Goal: Register for event/course

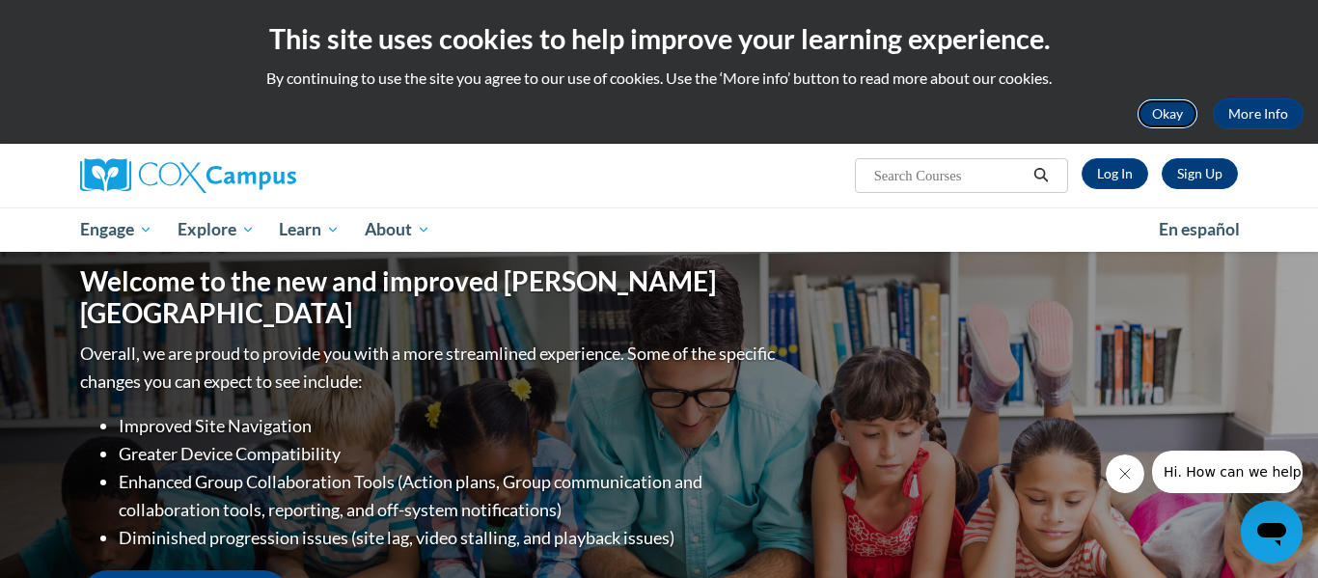
click at [1162, 116] on button "Okay" at bounding box center [1168, 113] width 62 height 31
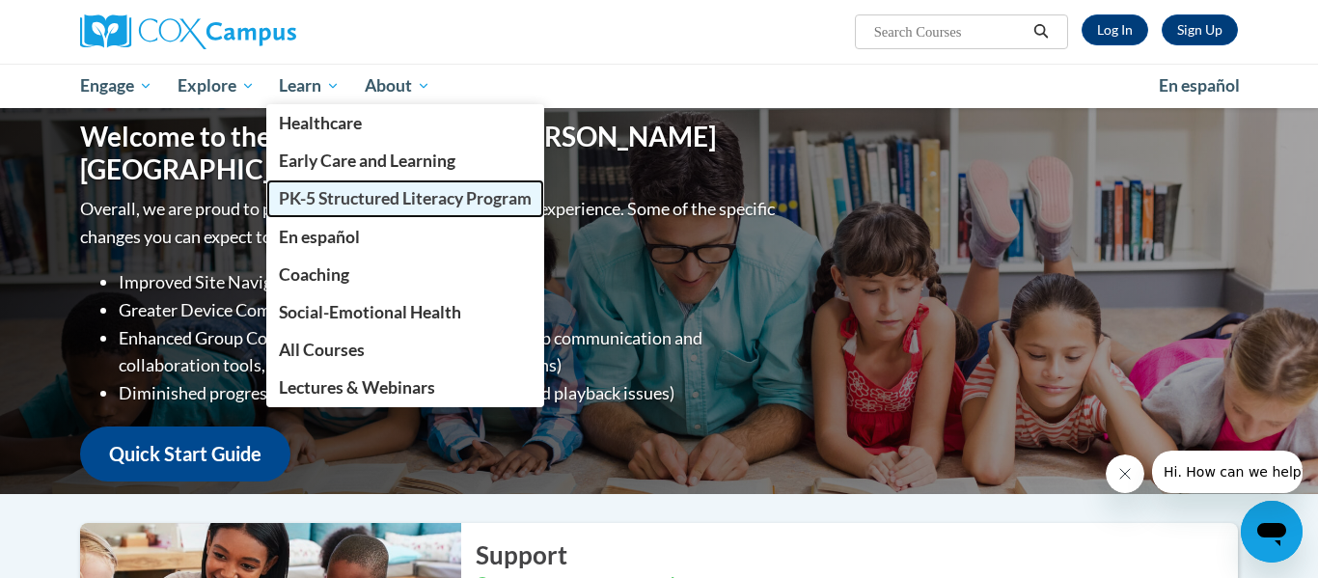
click at [342, 201] on span "PK-5 Structured Literacy Program" at bounding box center [405, 198] width 253 height 20
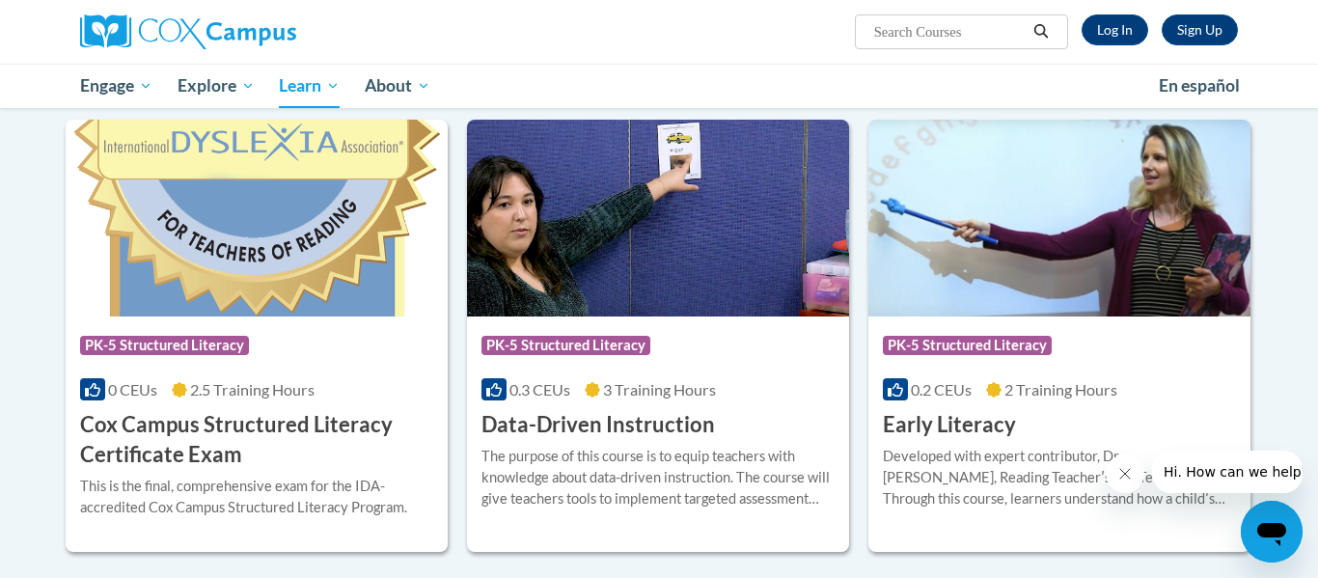
scroll to position [615, 0]
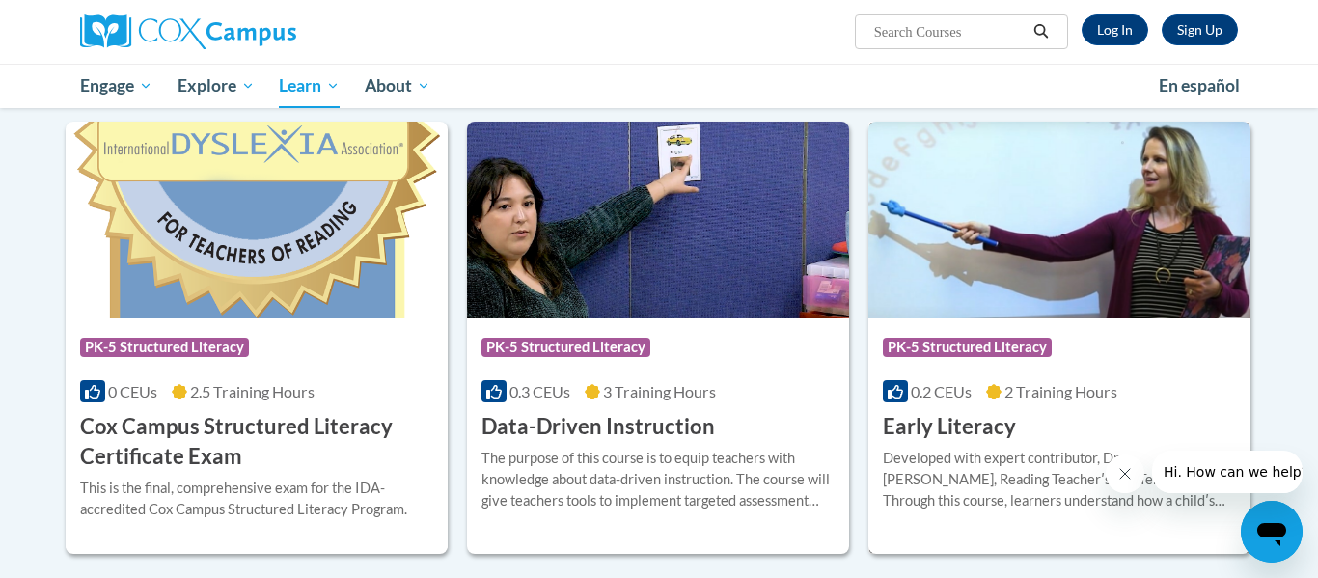
click at [1137, 235] on img at bounding box center [1059, 220] width 382 height 197
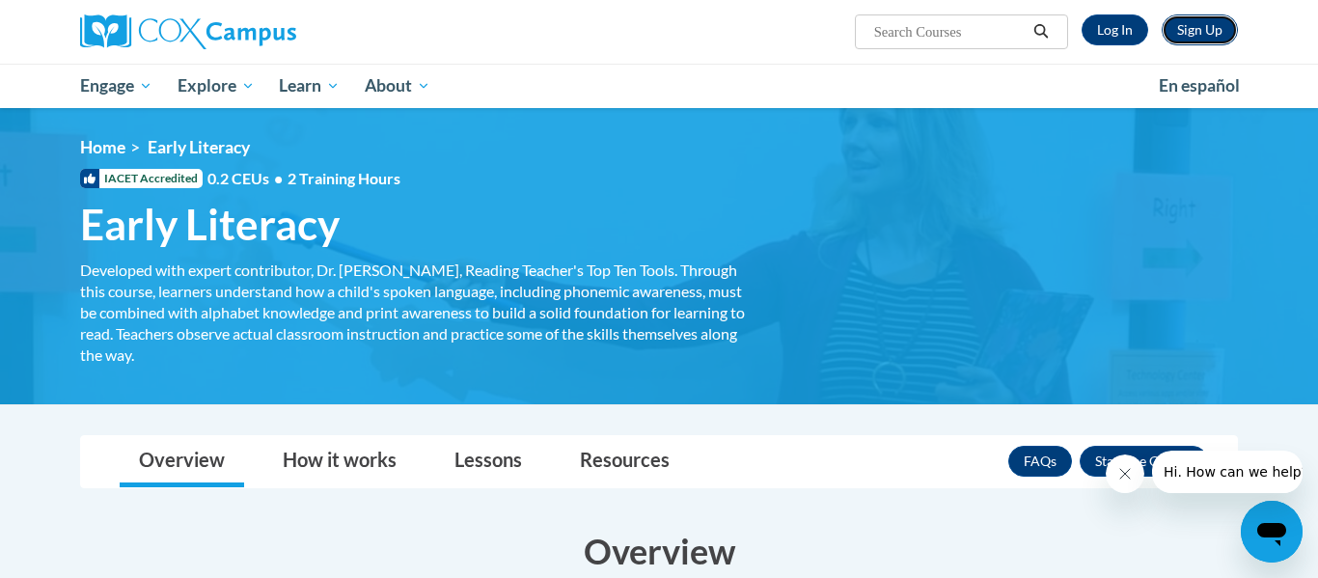
click at [1199, 34] on link "Sign Up" at bounding box center [1200, 29] width 76 height 31
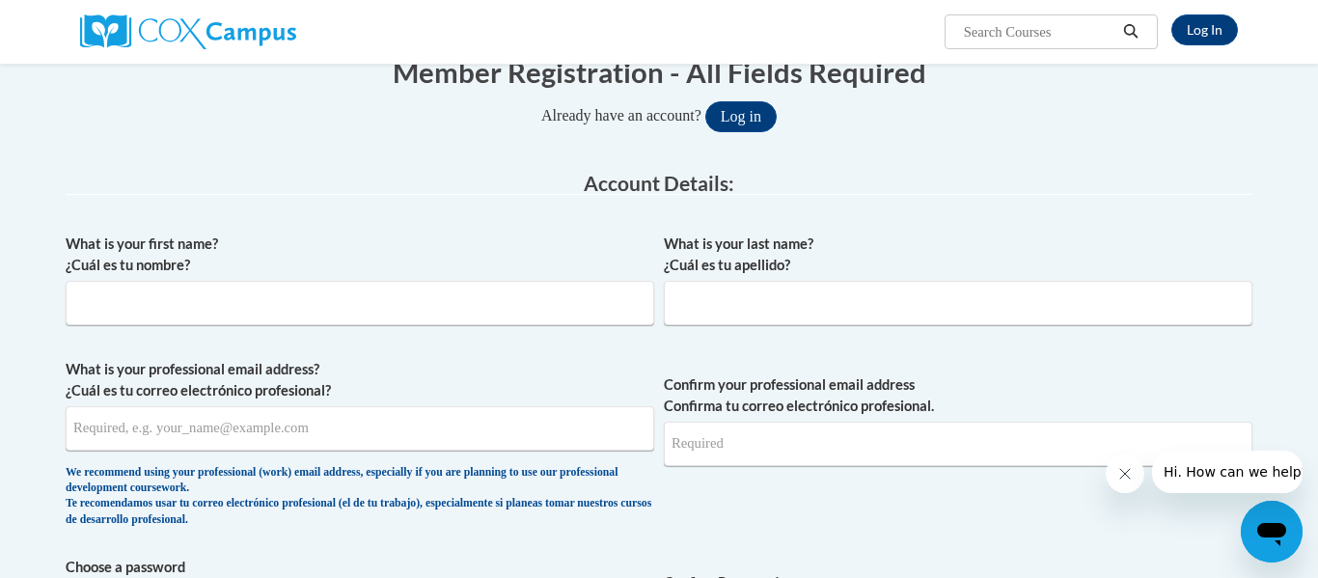
scroll to position [216, 0]
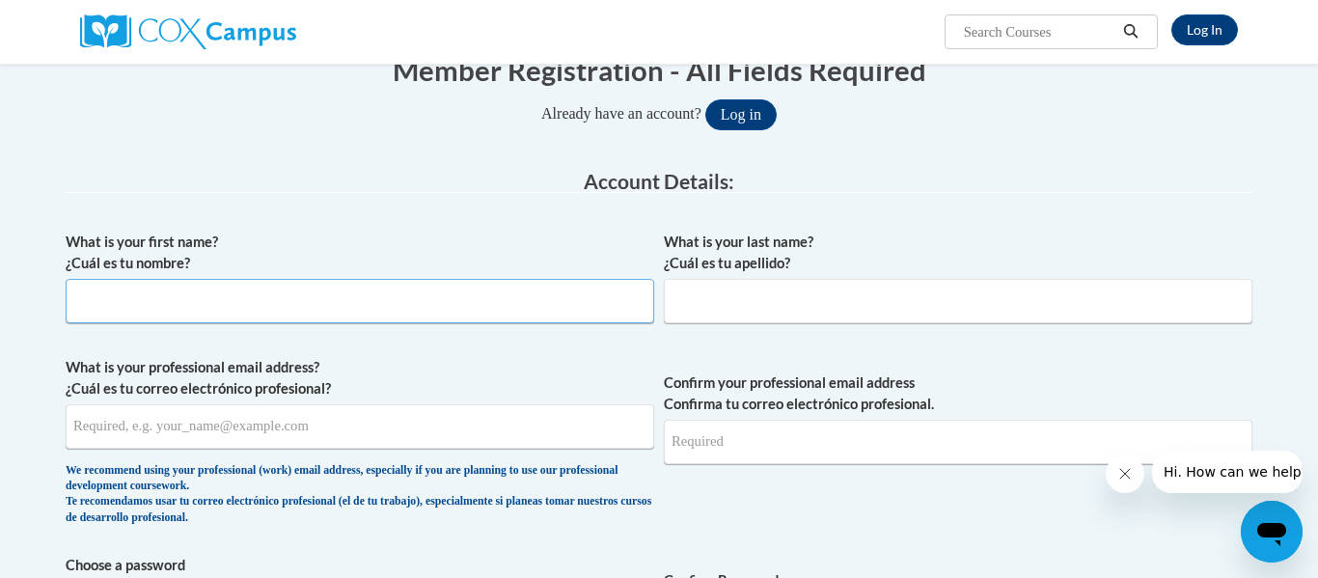
click at [323, 306] on input "What is your first name? ¿Cuál es tu nombre?" at bounding box center [360, 301] width 589 height 44
type input "April"
click at [825, 310] on input "What is your last name? ¿Cuál es tu apellido?" at bounding box center [958, 301] width 589 height 44
type input "Hembree"
click at [162, 430] on input "What is your professional email address? ¿Cuál es tu correo electrónico profesi…" at bounding box center [360, 426] width 589 height 44
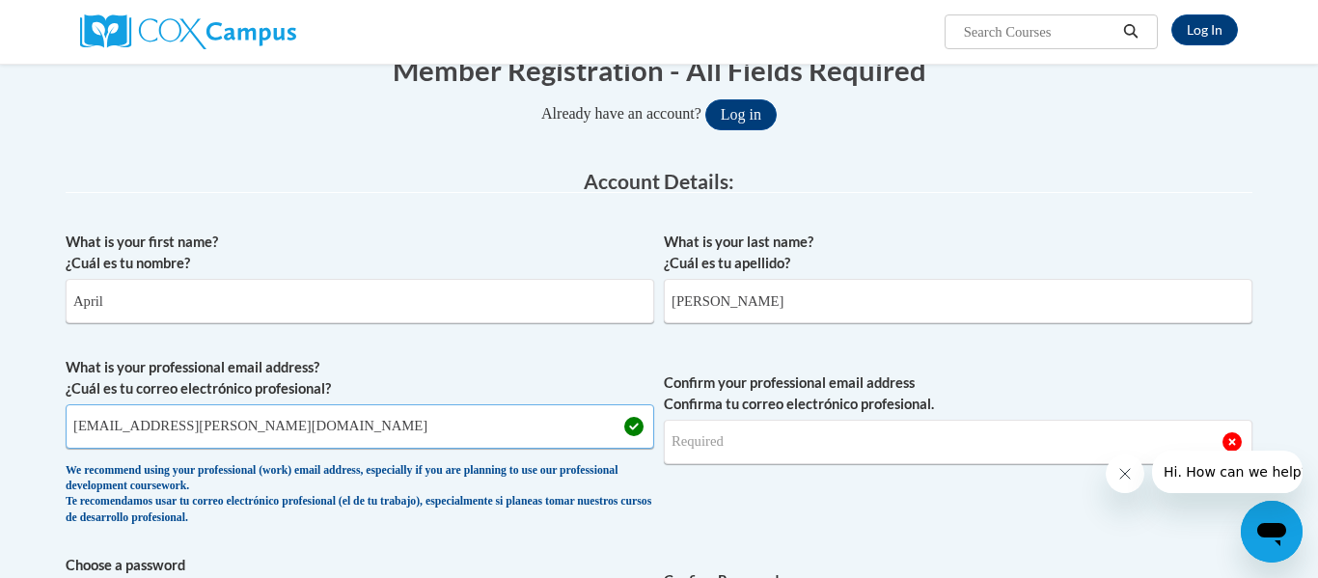
type input "April.hembree@dcssga.org"
click at [749, 427] on input "Confirm your professional email address Confirma tu correo electrónico profesio…" at bounding box center [958, 442] width 589 height 44
click at [711, 441] on input "April.hembree@dcssga.org" at bounding box center [958, 442] width 589 height 44
click at [681, 441] on input "April.hembree@dcssga.org" at bounding box center [958, 442] width 589 height 44
type input "april.hembree@dcssga.org"
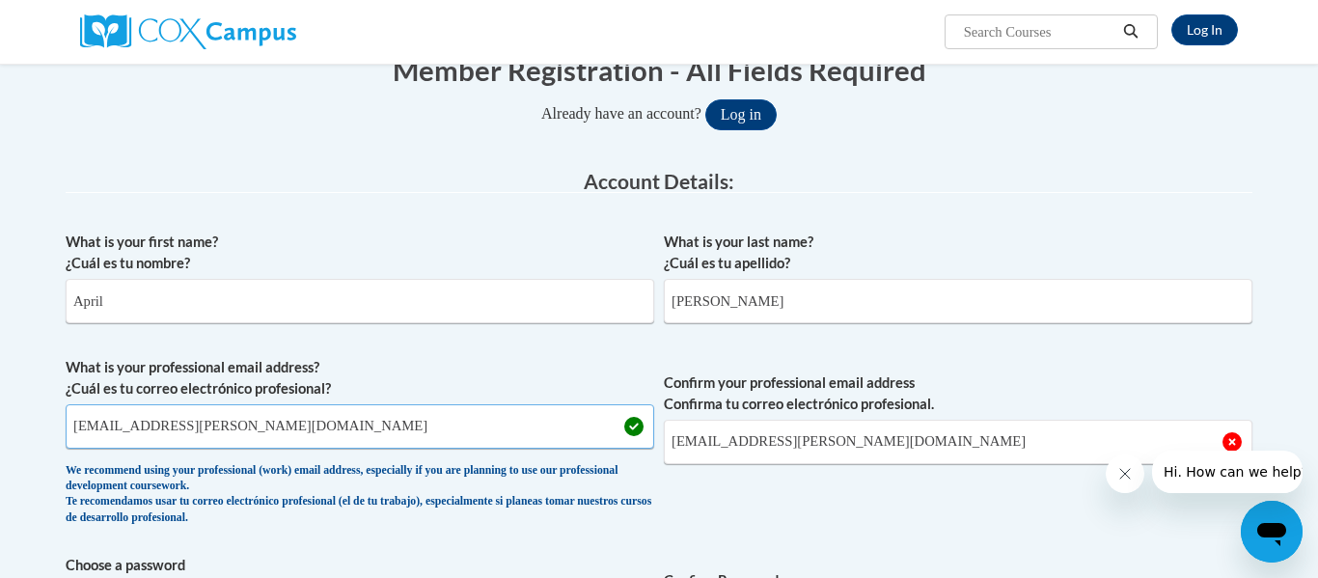
click at [81, 427] on input "April.hembree@dcssga.org" at bounding box center [360, 426] width 589 height 44
click at [111, 427] on input "april.hembree@dcssga.org" at bounding box center [360, 426] width 589 height 44
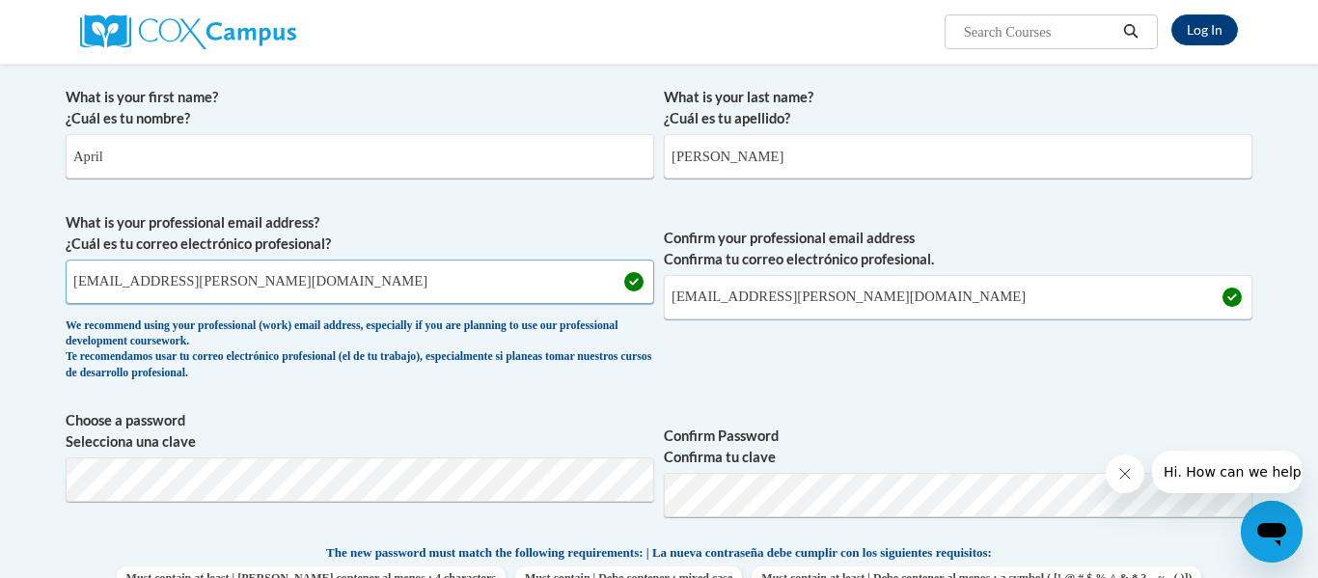
scroll to position [362, 0]
type input "april.hembree@dcssga.org"
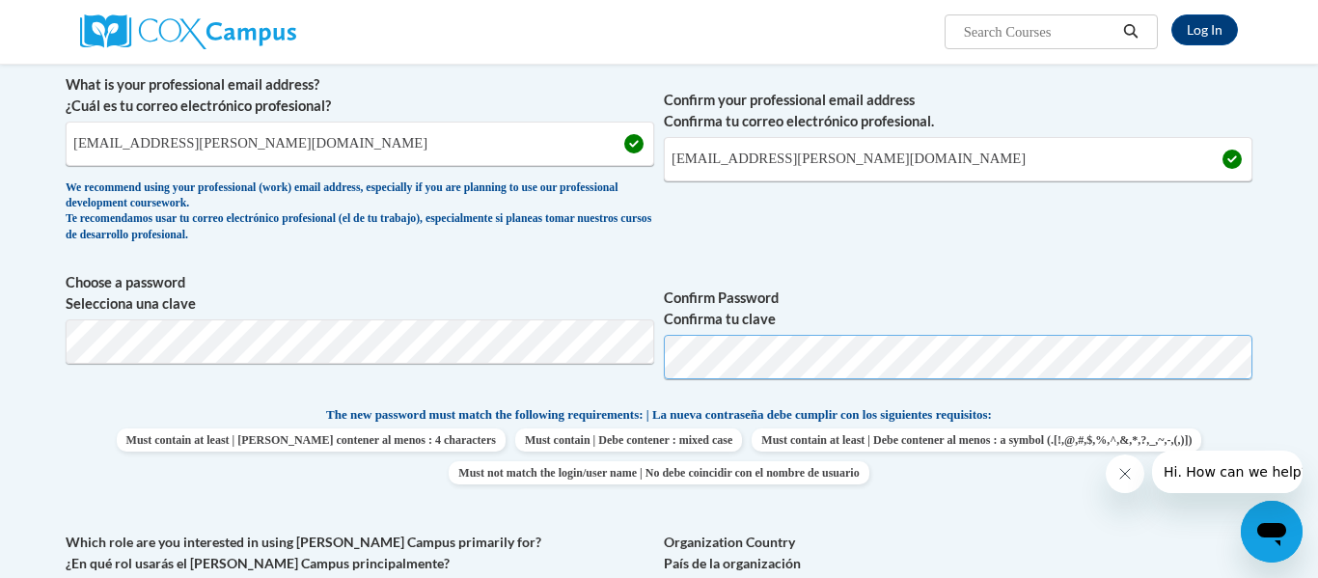
scroll to position [486, 0]
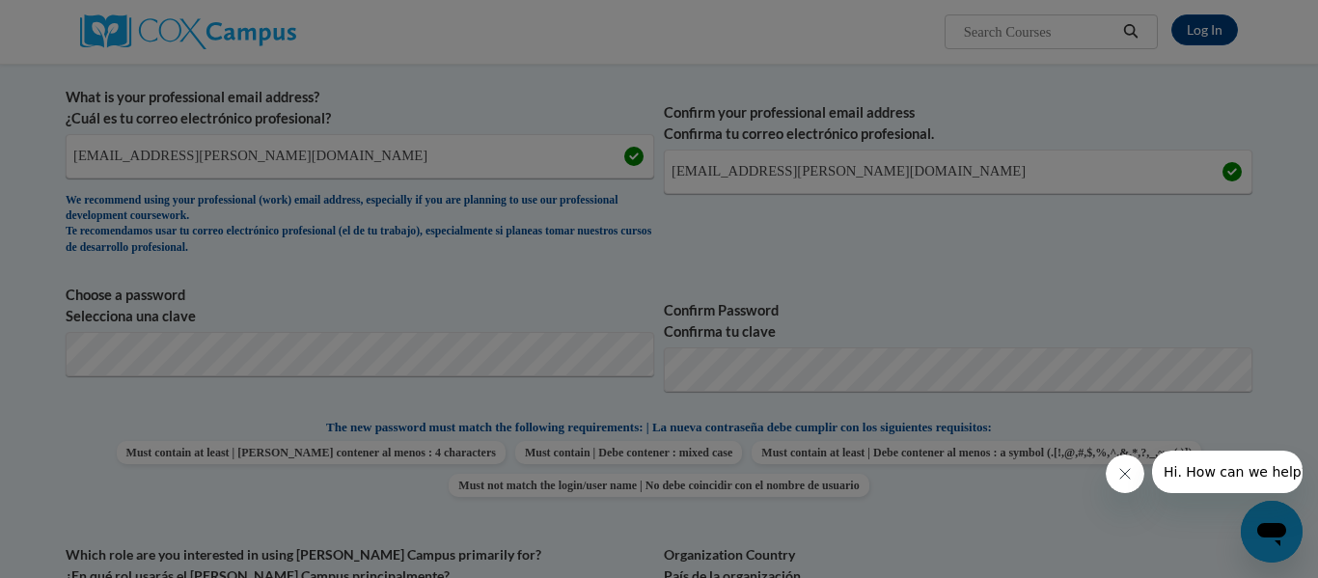
scroll to position [547, 0]
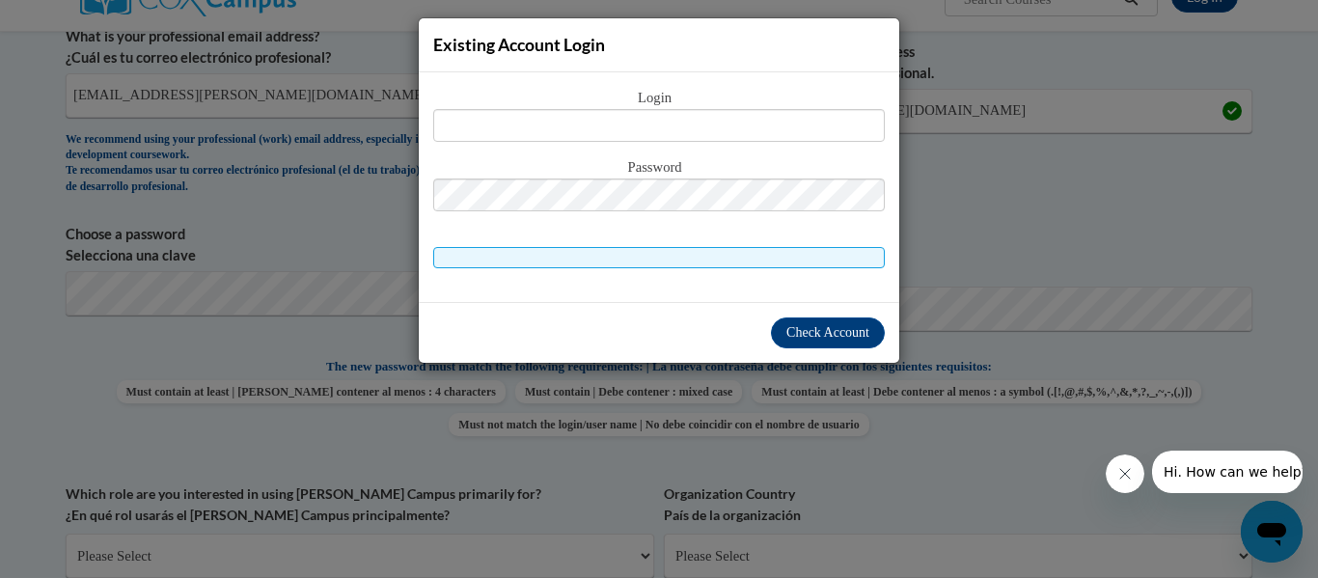
click at [977, 206] on div "Existing Account Login Login Password" at bounding box center [659, 289] width 1318 height 578
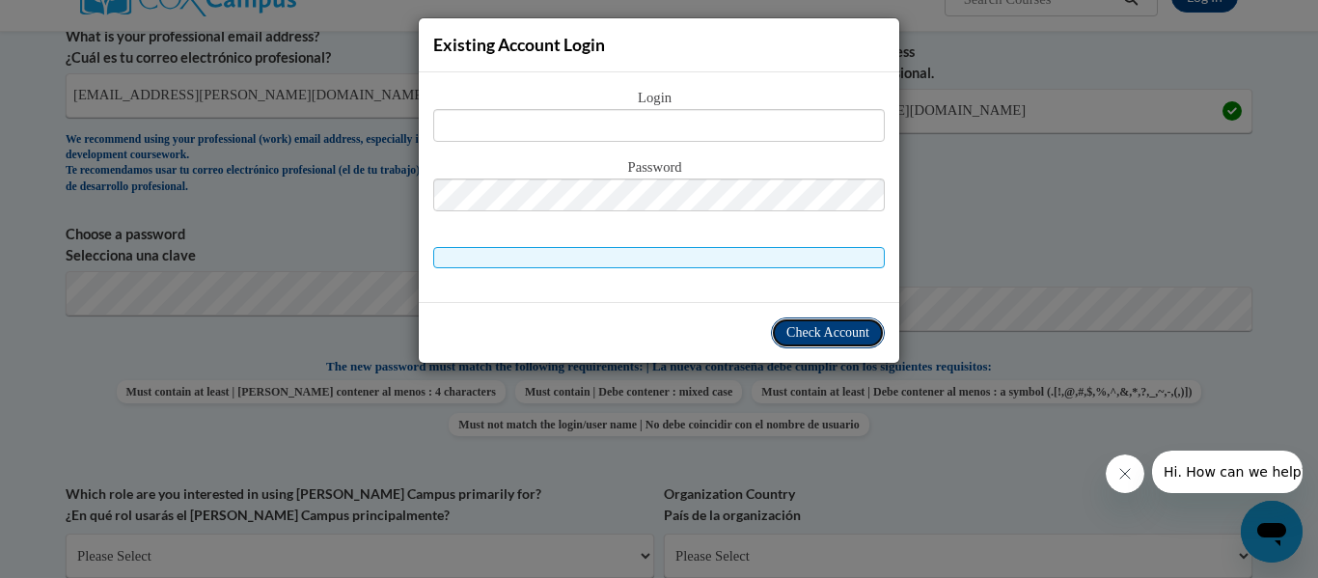
click at [825, 328] on span "Check Account" at bounding box center [827, 332] width 83 height 14
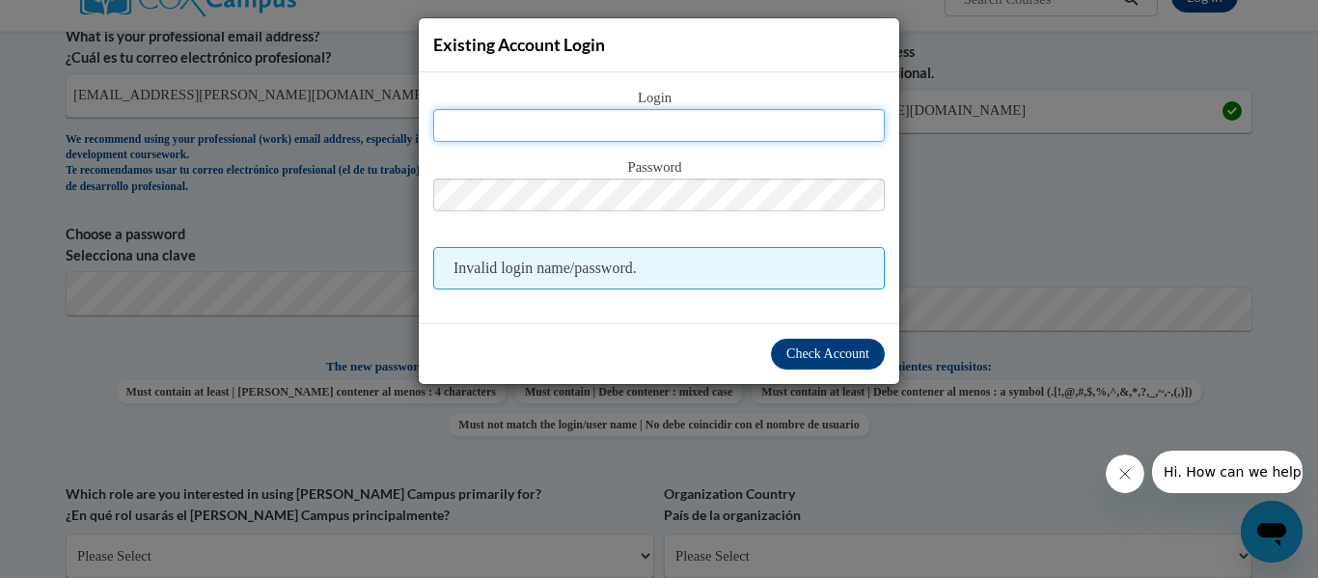
click at [593, 131] on input "text" at bounding box center [659, 125] width 452 height 33
type input "april.hembree@dcssga.org"
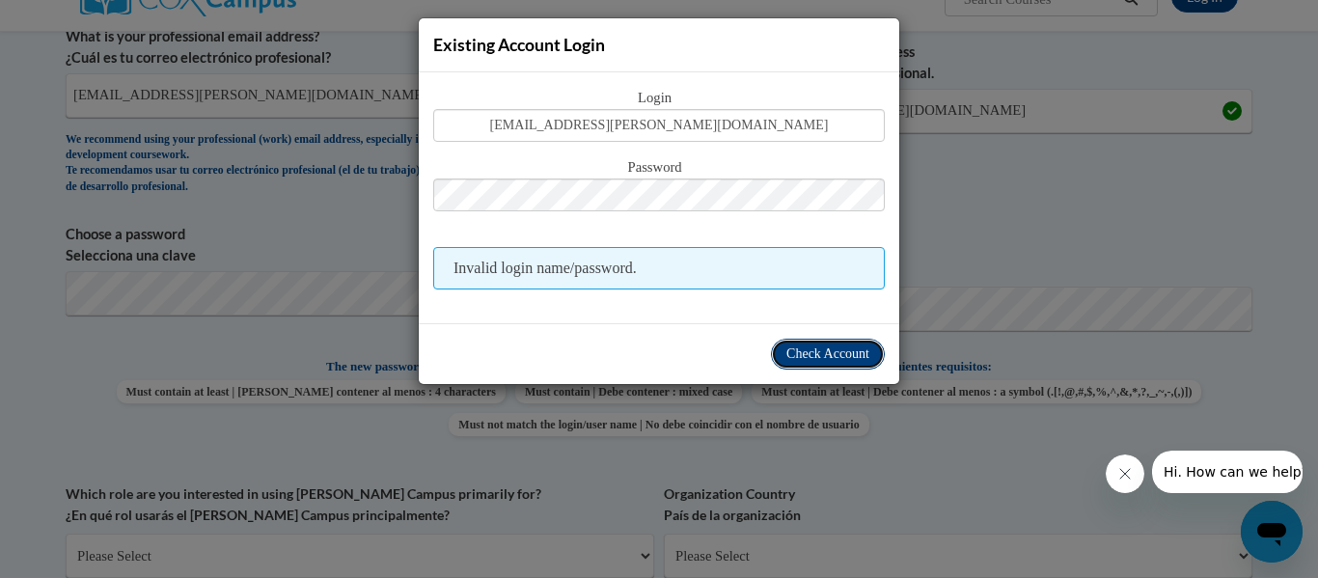
click at [805, 351] on span "Check Account" at bounding box center [827, 353] width 83 height 14
click at [1076, 189] on div "Existing Account Login Login april.hembree@dcssga.org Password Invalid login na…" at bounding box center [659, 289] width 1318 height 578
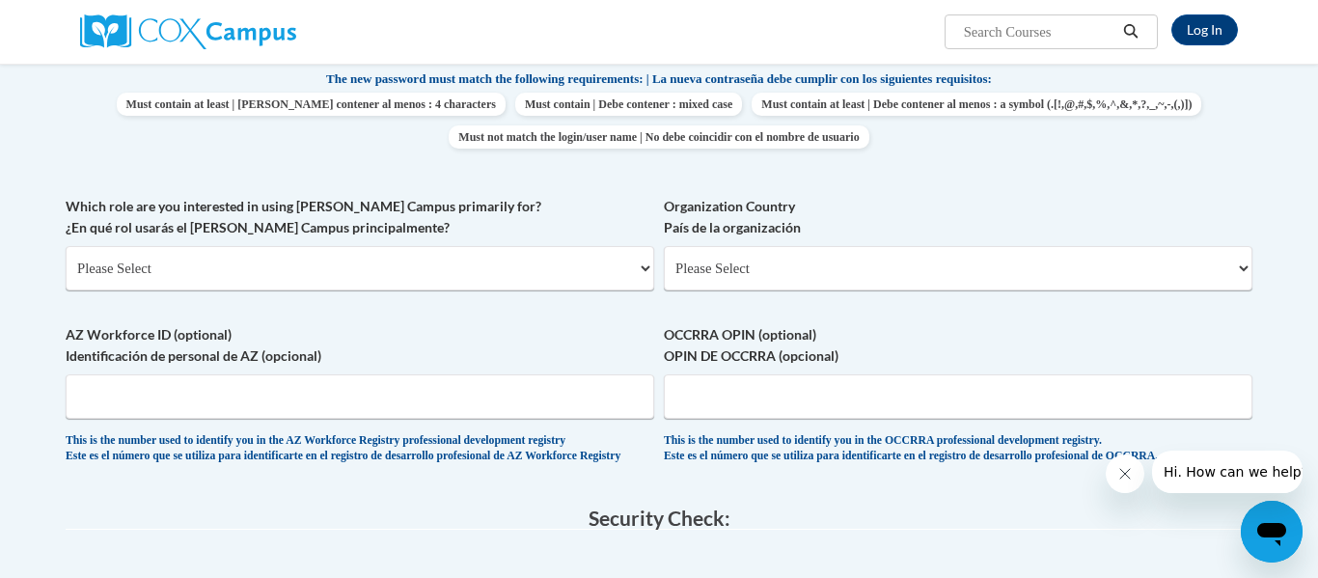
scroll to position [837, 0]
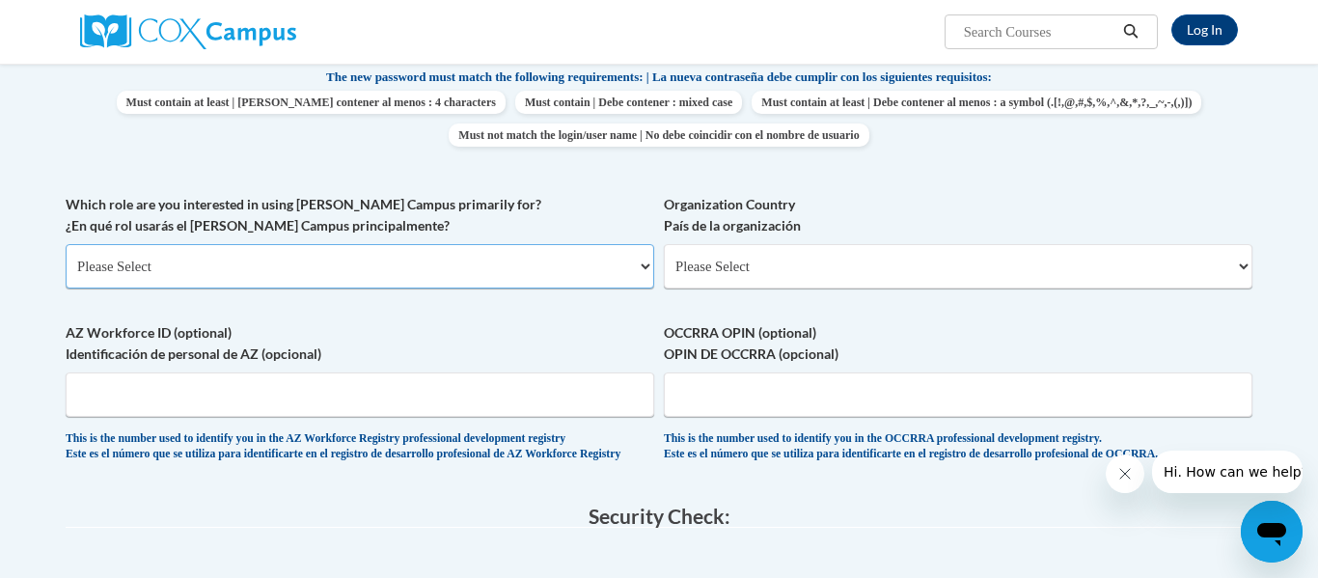
click at [643, 273] on select "Please Select College/University | Colegio/Universidad Community/Nonprofit Part…" at bounding box center [360, 266] width 589 height 44
select select "fbf2d438-af2f-41f8-98f1-81c410e29de3"
click at [66, 244] on select "Please Select College/University | Colegio/Universidad Community/Nonprofit Part…" at bounding box center [360, 266] width 589 height 44
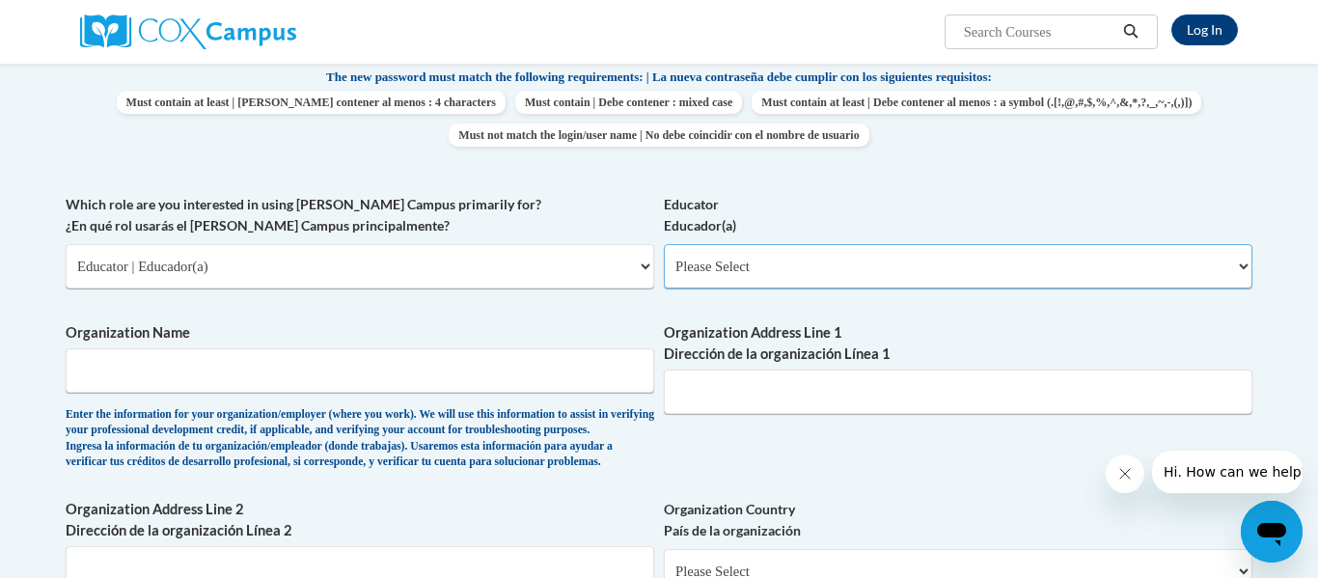
click at [1246, 268] on select "Please Select Early Learning/Daycare Teacher/Family Home Care Provider | Maestr…" at bounding box center [958, 266] width 589 height 44
select select "d5fdb05a-b36c-4d60-97fa-9afceda7e903"
click at [664, 244] on select "Please Select Early Learning/Daycare Teacher/Family Home Care Provider | Maestr…" at bounding box center [958, 266] width 589 height 44
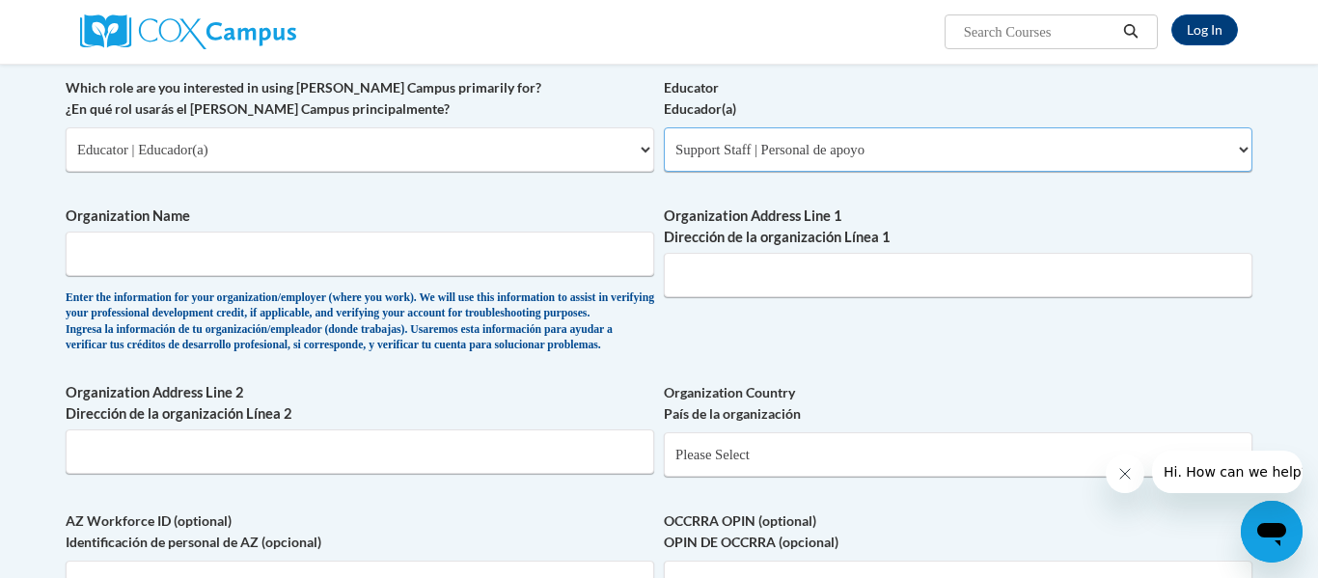
scroll to position [934, 0]
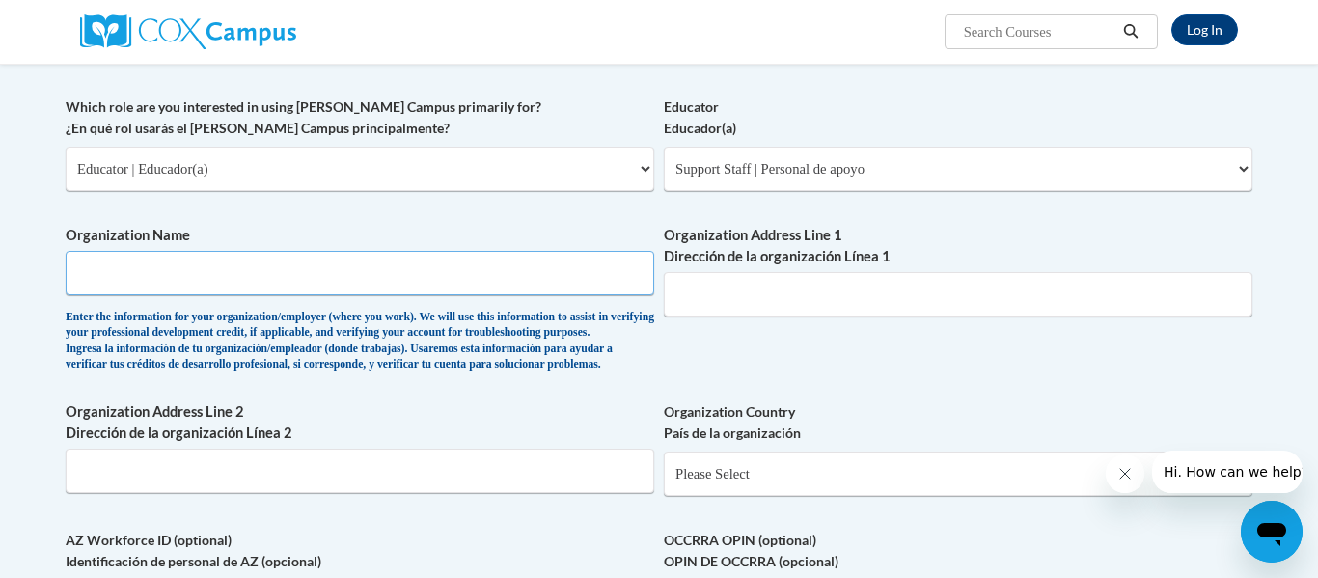
click at [139, 267] on input "Organization Name" at bounding box center [360, 273] width 589 height 44
type input "Douglas county schools"
click at [737, 295] on input "Organization Address Line 1 Dirección de la organización Línea 1" at bounding box center [958, 294] width 589 height 44
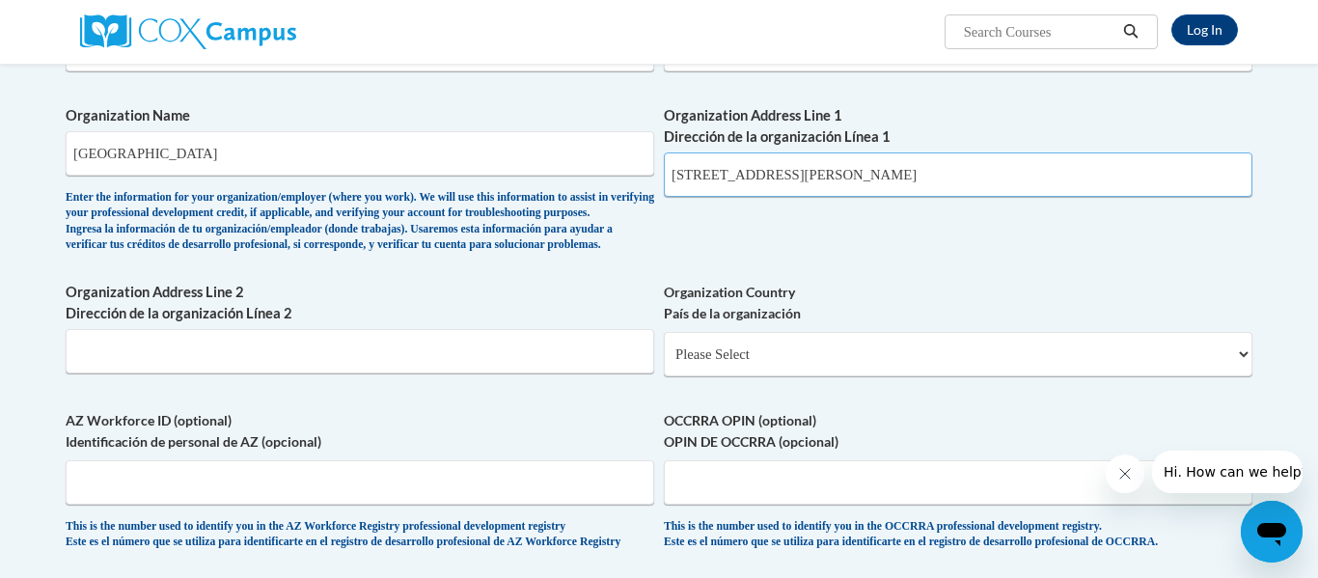
scroll to position [1061, 0]
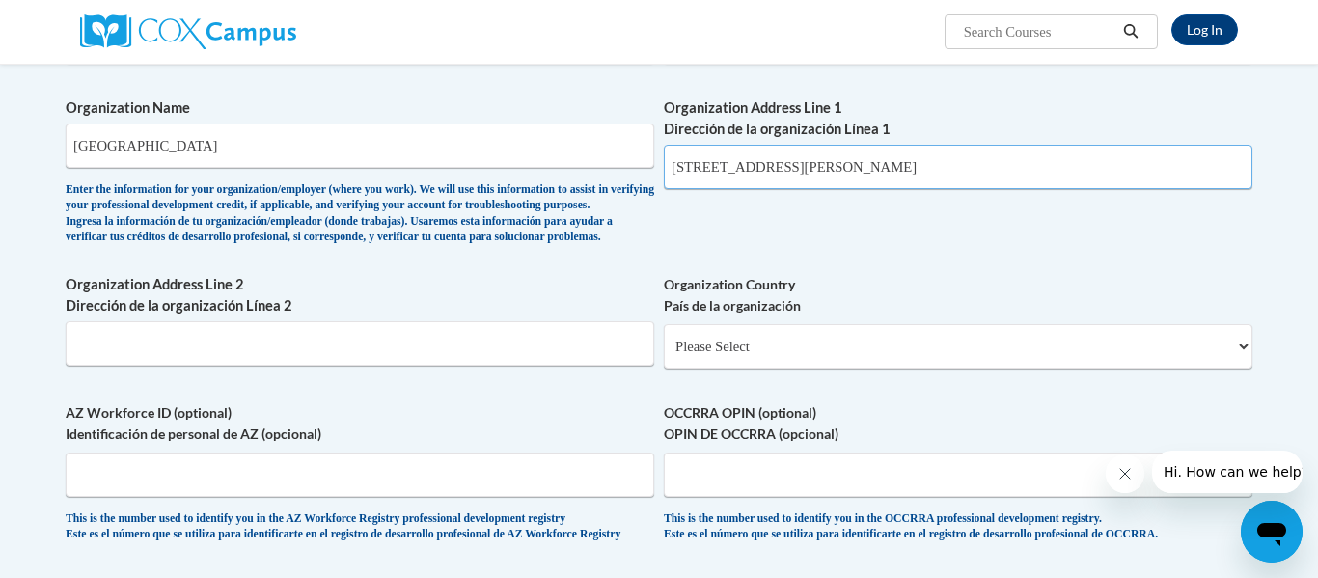
click at [841, 165] on input "3400 Johnston Road Winstion 30187" at bounding box center [958, 167] width 589 height 44
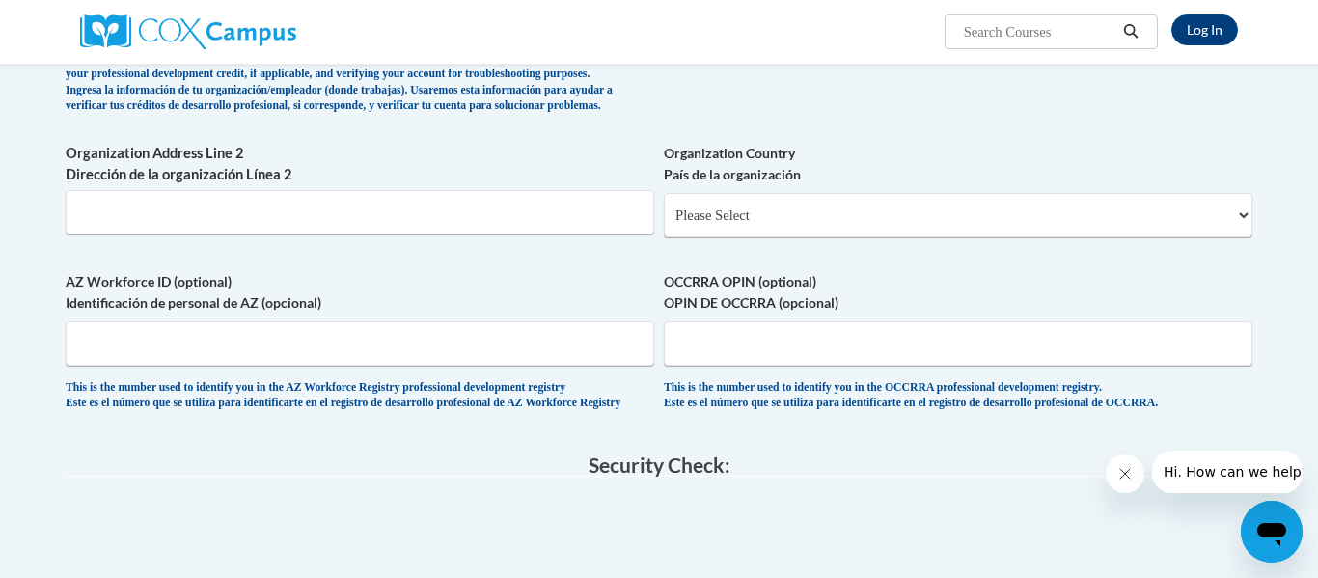
scroll to position [1198, 0]
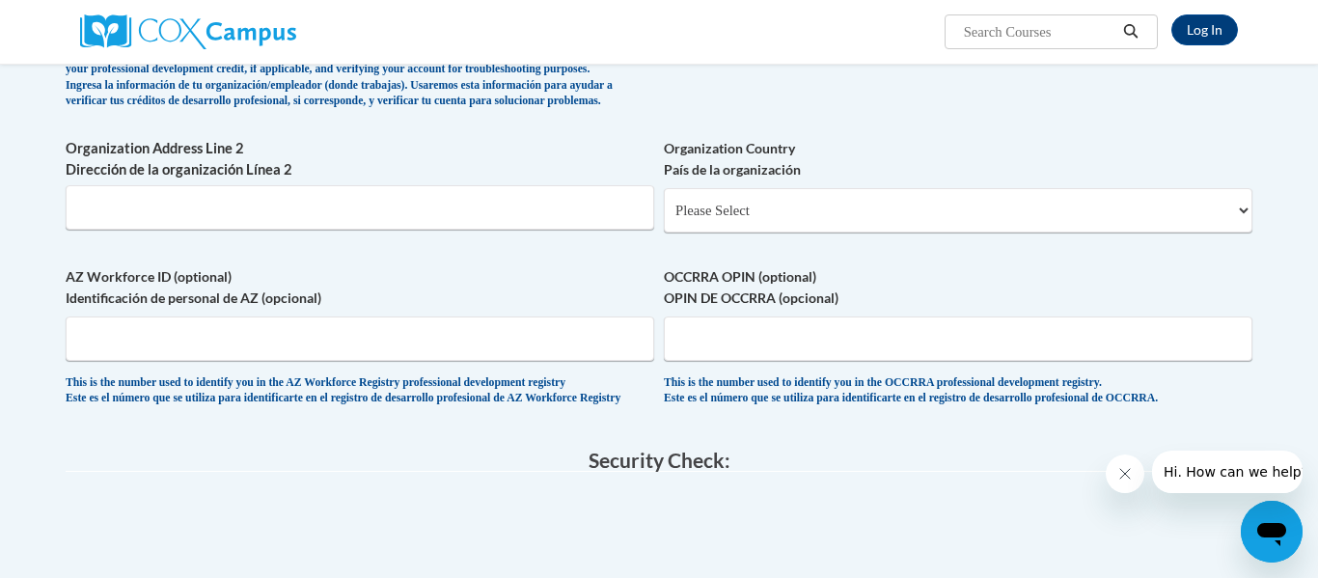
type input "3400 Johnston Road Winston 30187"
click at [1248, 233] on select "Please Select United States | Estados Unidos Outside of the United States | Fue…" at bounding box center [958, 210] width 589 height 44
select select "ad49bcad-a171-4b2e-b99c-48b446064914"
click at [664, 220] on select "Please Select United States | Estados Unidos Outside of the United States | Fue…" at bounding box center [958, 210] width 589 height 44
select select
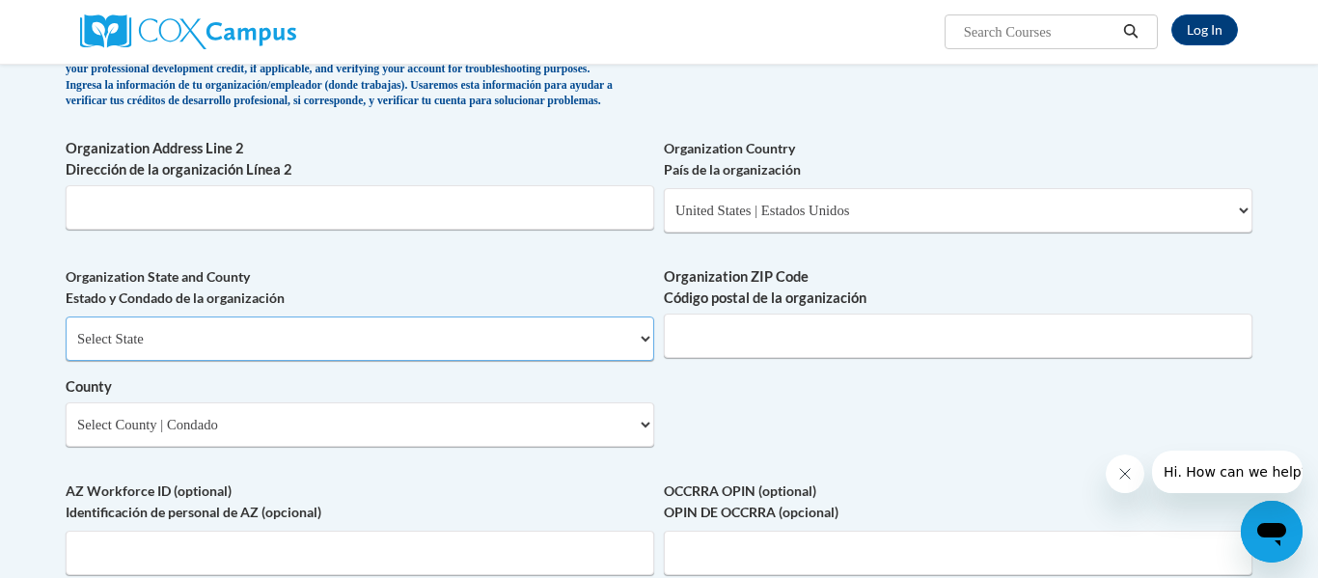
click at [231, 361] on select "Select State Alabama Alaska Arizona Arkansas California Colorado Connecticut De…" at bounding box center [360, 339] width 589 height 44
select select "Georgia"
click at [66, 347] on select "Select State Alabama Alaska Arizona Arkansas California Colorado Connecticut De…" at bounding box center [360, 339] width 589 height 44
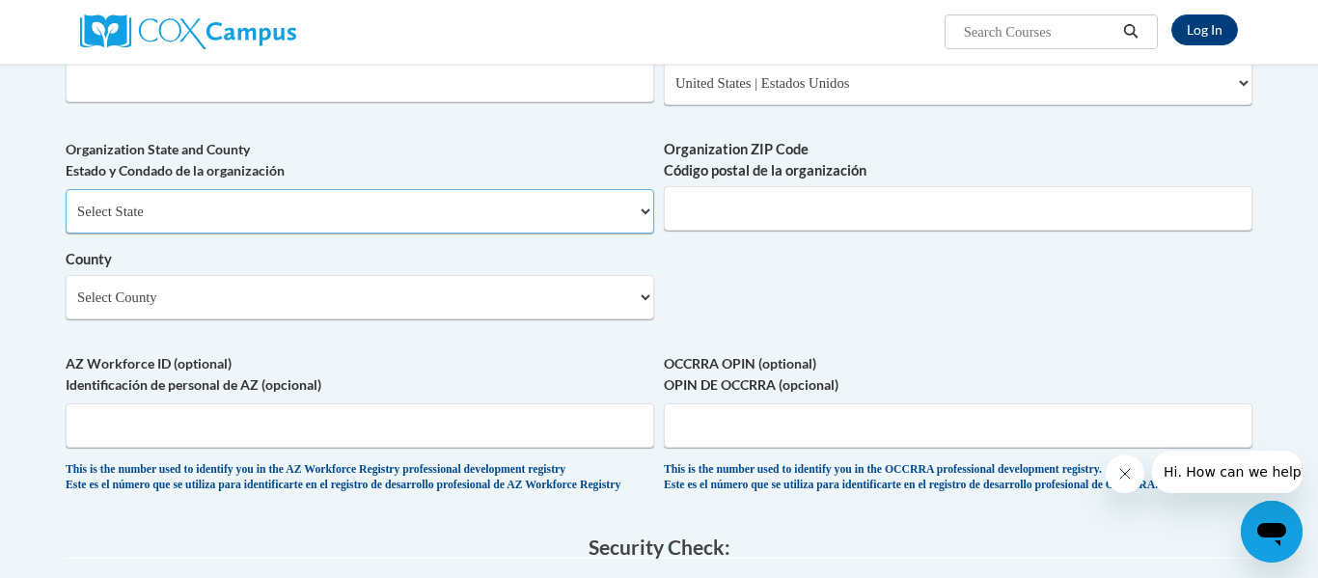
scroll to position [1330, 0]
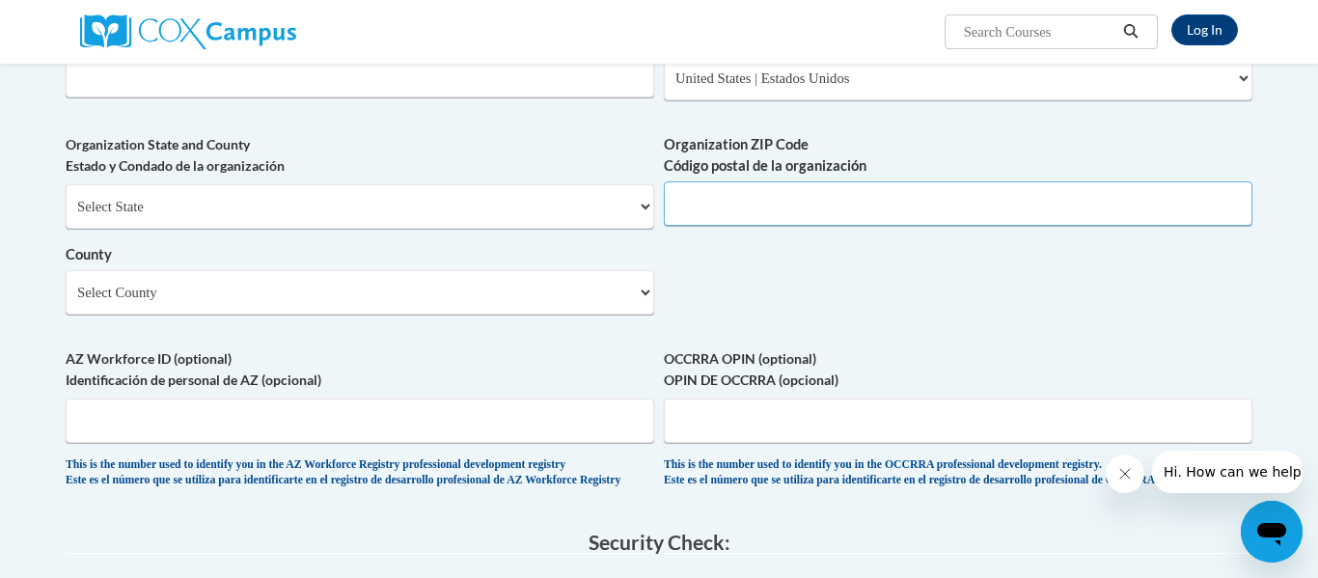
click at [751, 226] on input "Organization ZIP Code Código postal de la organización" at bounding box center [958, 203] width 589 height 44
type input "30187"
click at [646, 315] on select "Select County Appling Atkinson Bacon Baker Baldwin Banks Barrow Bartow Ben Hill…" at bounding box center [360, 292] width 589 height 44
select select "Douglas"
click at [66, 301] on select "Select County Appling Atkinson Bacon Baker Baldwin Banks Barrow Bartow Ben Hill…" at bounding box center [360, 292] width 589 height 44
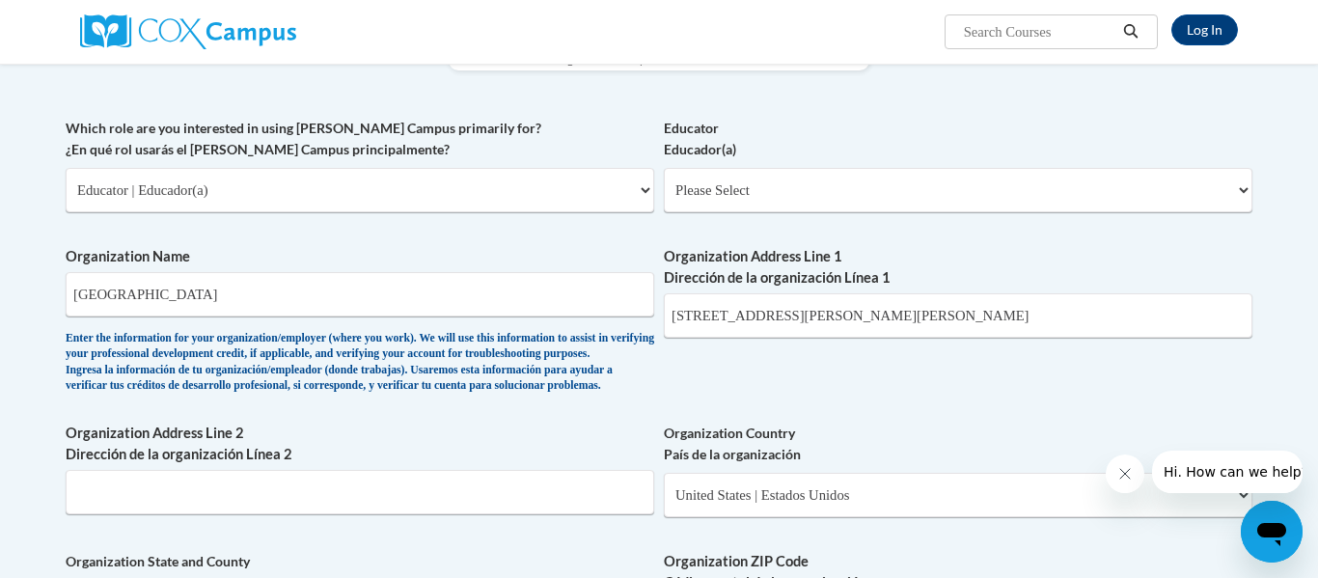
scroll to position [911, 0]
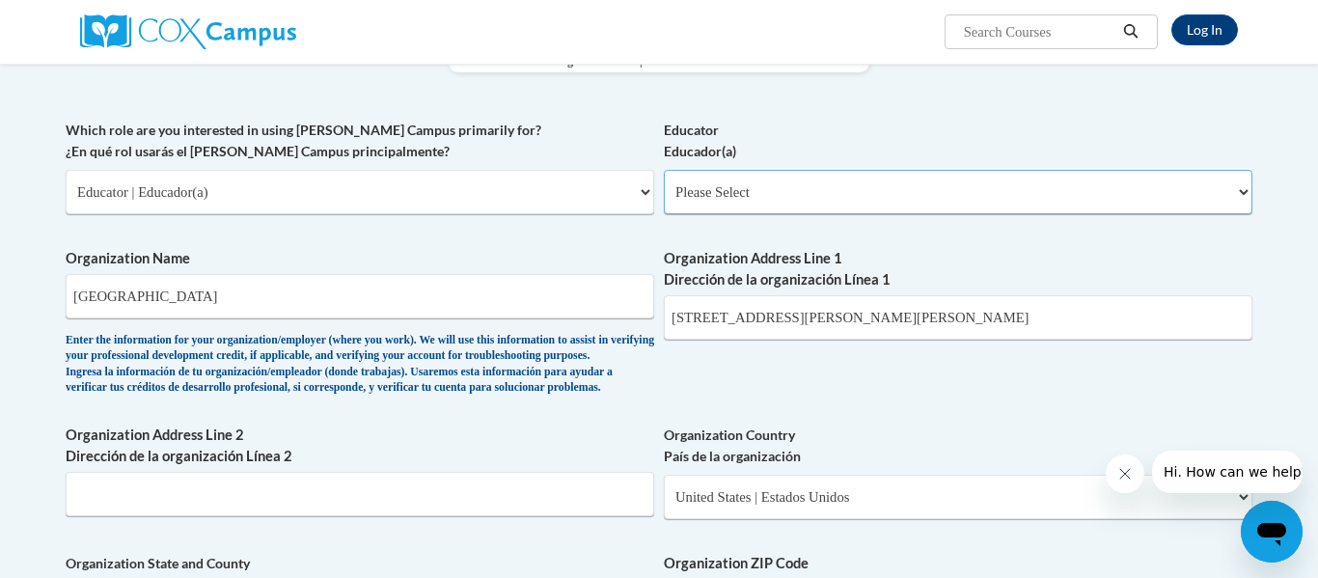
click at [1244, 190] on select "Please Select Early Learning/Daycare Teacher/Family Home Care Provider | Maestr…" at bounding box center [958, 192] width 589 height 44
select select "d5fdb05a-b36c-4d60-97fa-9afceda7e903"
click at [664, 170] on select "Please Select Early Learning/Daycare Teacher/Family Home Care Provider | Maestr…" at bounding box center [958, 192] width 589 height 44
select select "null"
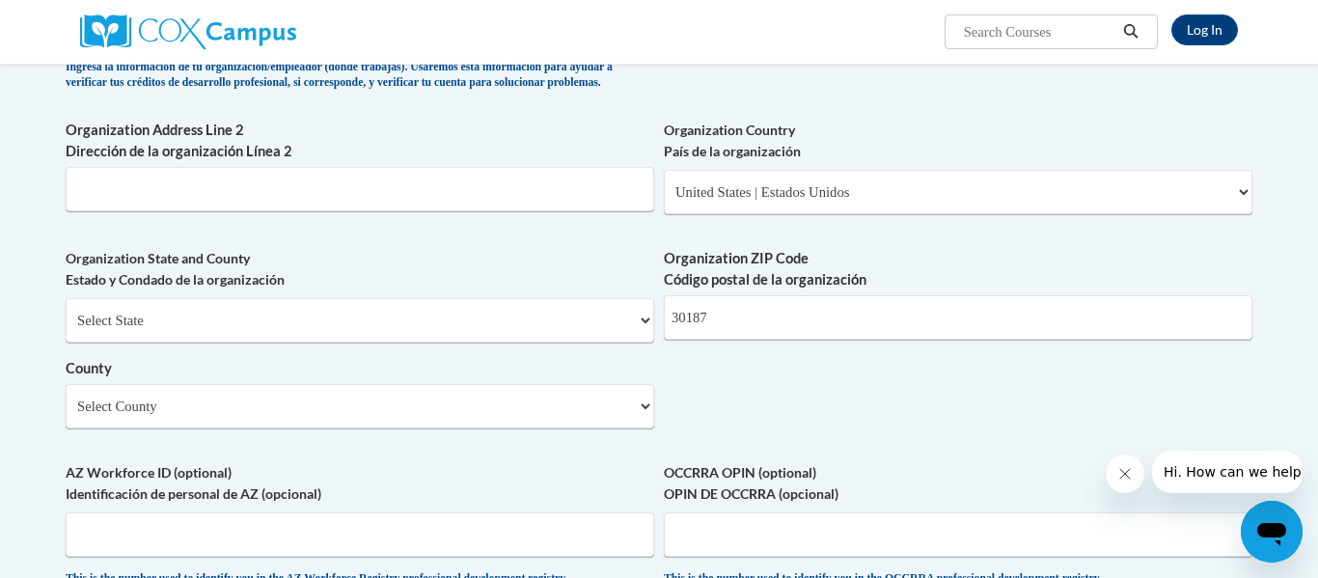
scroll to position [1217, 0]
click at [644, 427] on select "Select County Appling Atkinson Bacon Baker Baldwin Banks Barrow Bartow Ben Hill…" at bounding box center [360, 405] width 589 height 44
select select "Douglas"
click at [66, 414] on select "Select County Appling Atkinson Bacon Baker Baldwin Banks Barrow Bartow Ben Hill…" at bounding box center [360, 405] width 589 height 44
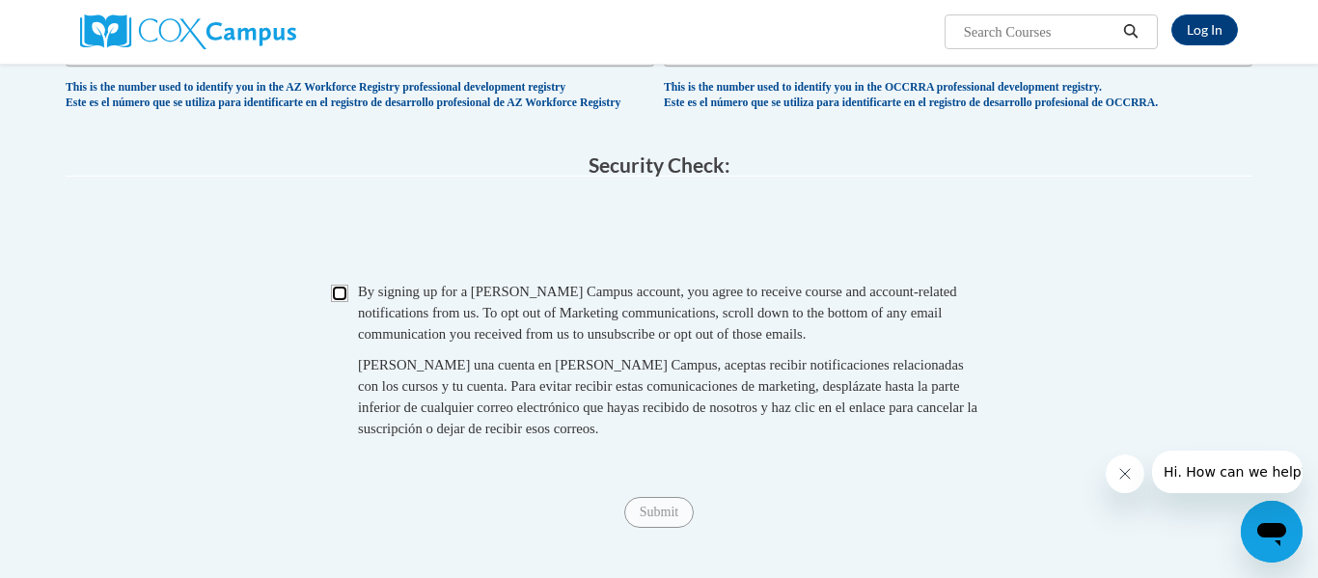
click at [338, 302] on input "Checkbox" at bounding box center [339, 293] width 17 height 17
checkbox input "true"
click at [655, 528] on input "Submit" at bounding box center [658, 512] width 69 height 31
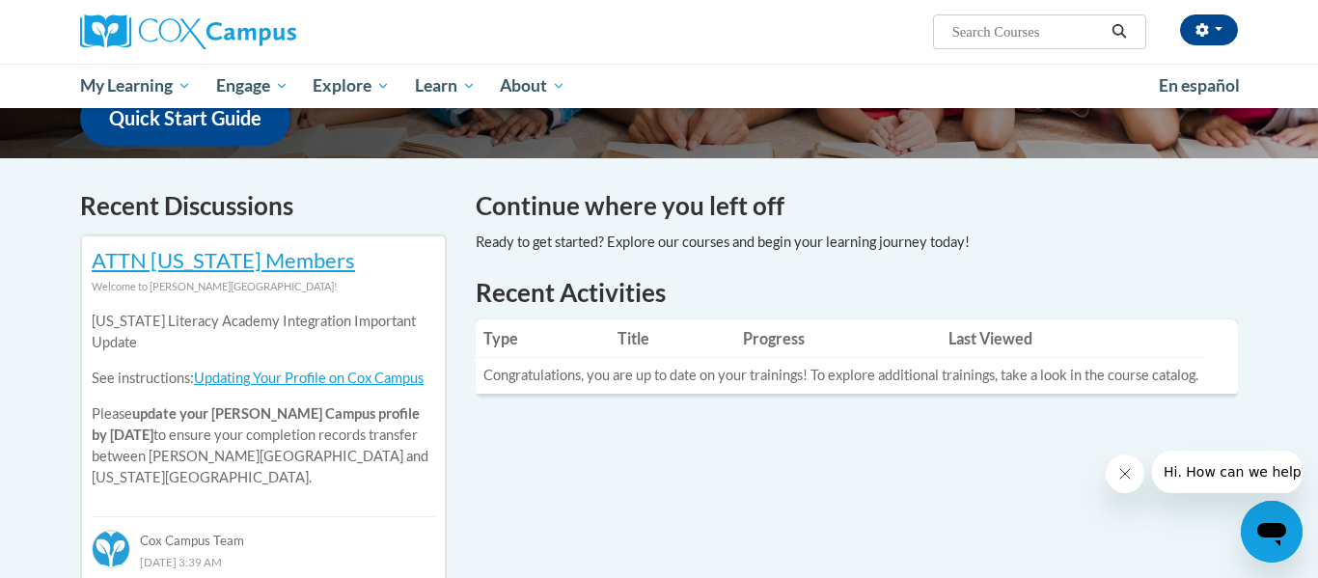
scroll to position [495, 0]
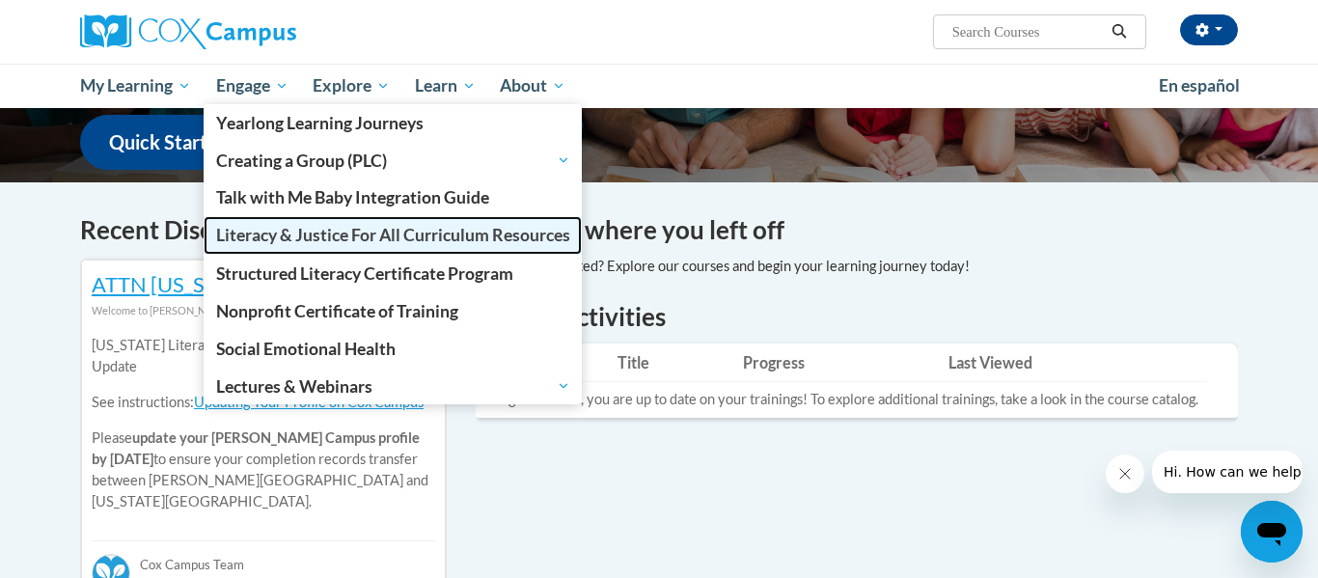
click at [270, 237] on span "Literacy & Justice For All Curriculum Resources" at bounding box center [393, 235] width 354 height 20
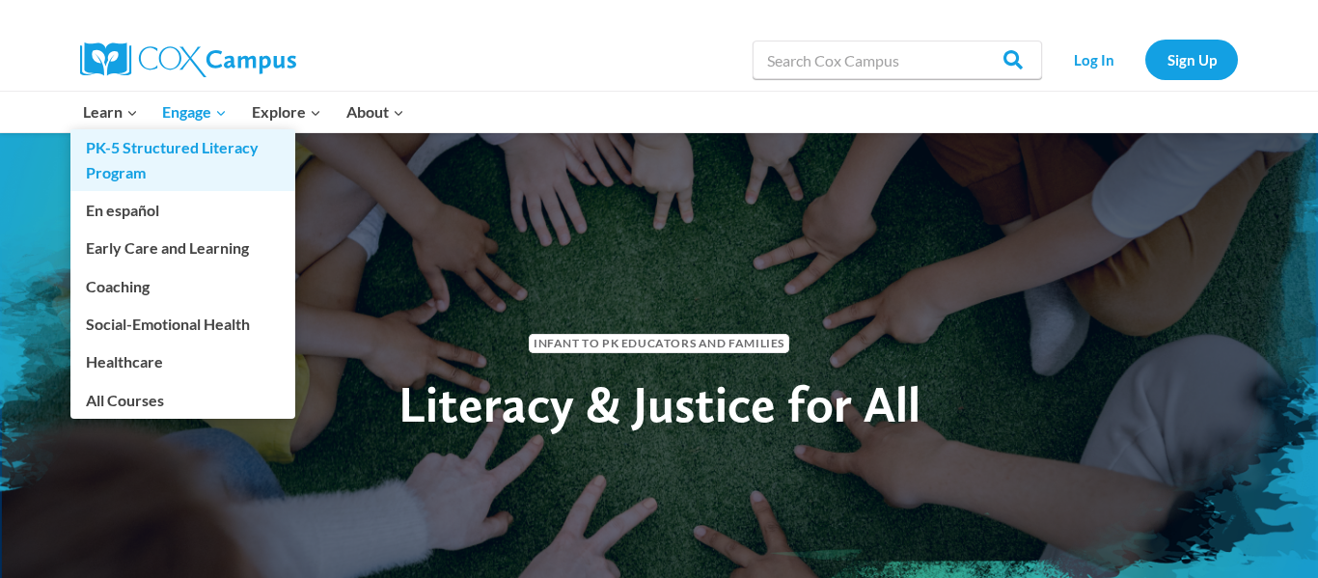
click at [122, 156] on link "PK-5 Structured Literacy Program" at bounding box center [182, 160] width 225 height 62
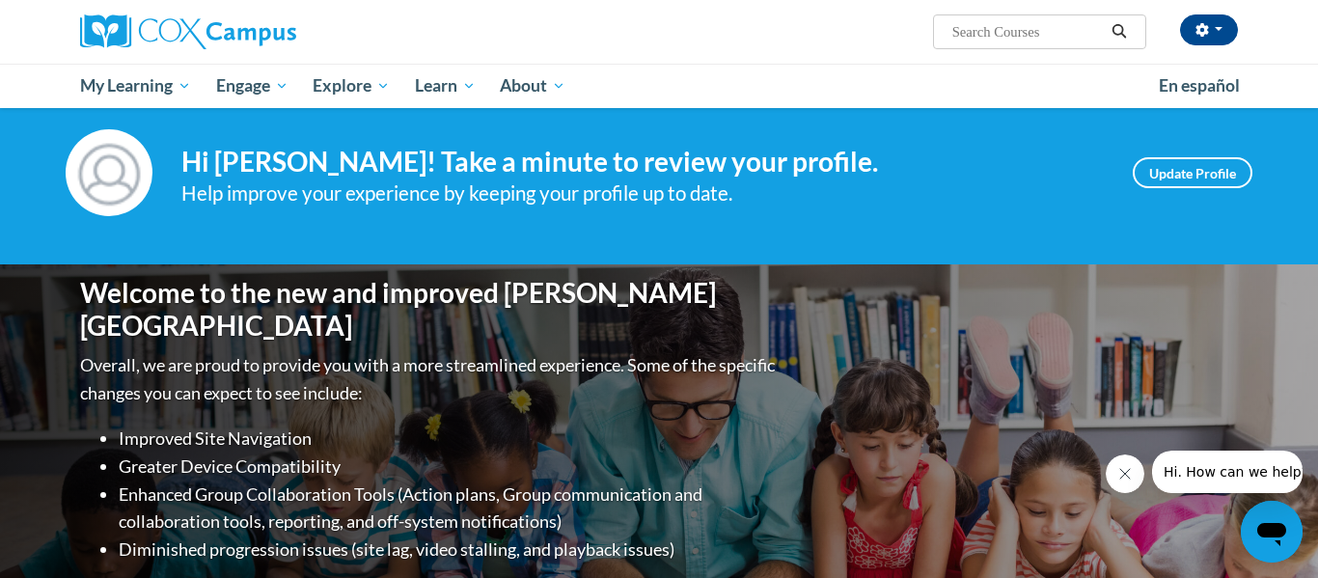
scroll to position [9, 0]
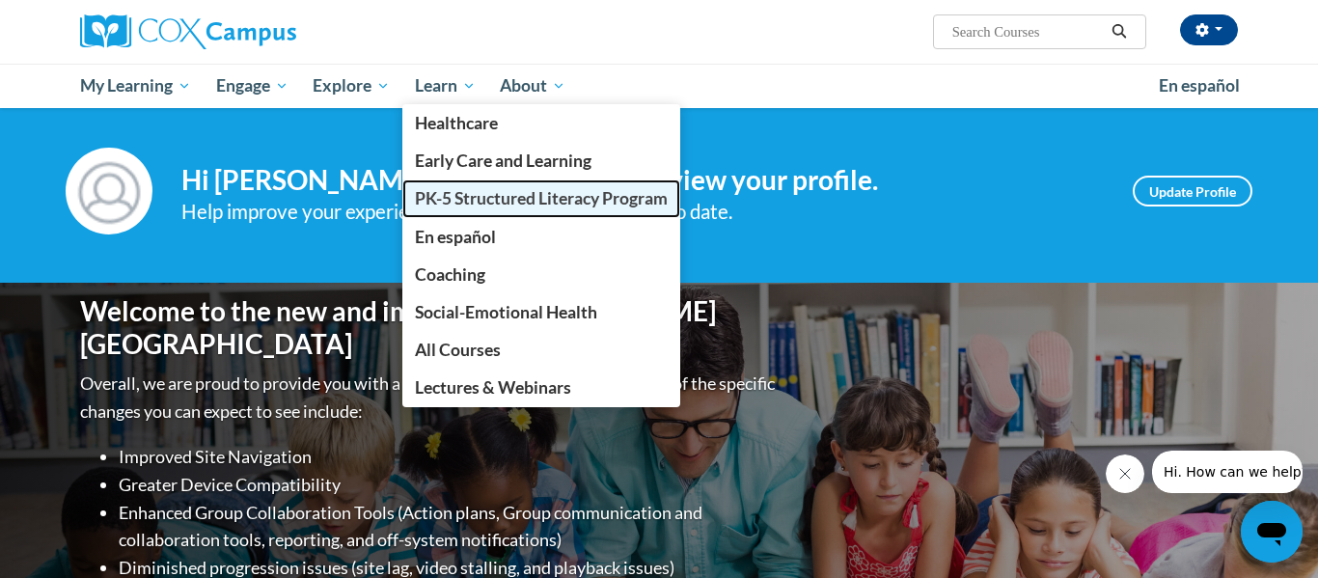
click at [445, 199] on span "PK-5 Structured Literacy Program" at bounding box center [541, 198] width 253 height 20
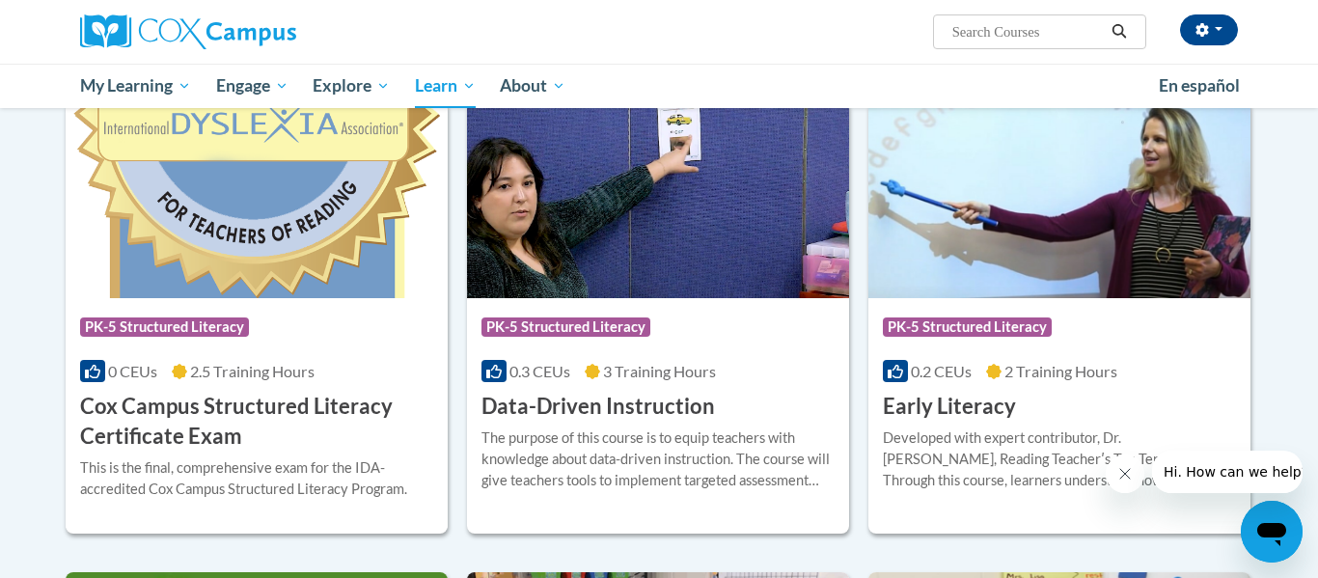
scroll to position [632, 0]
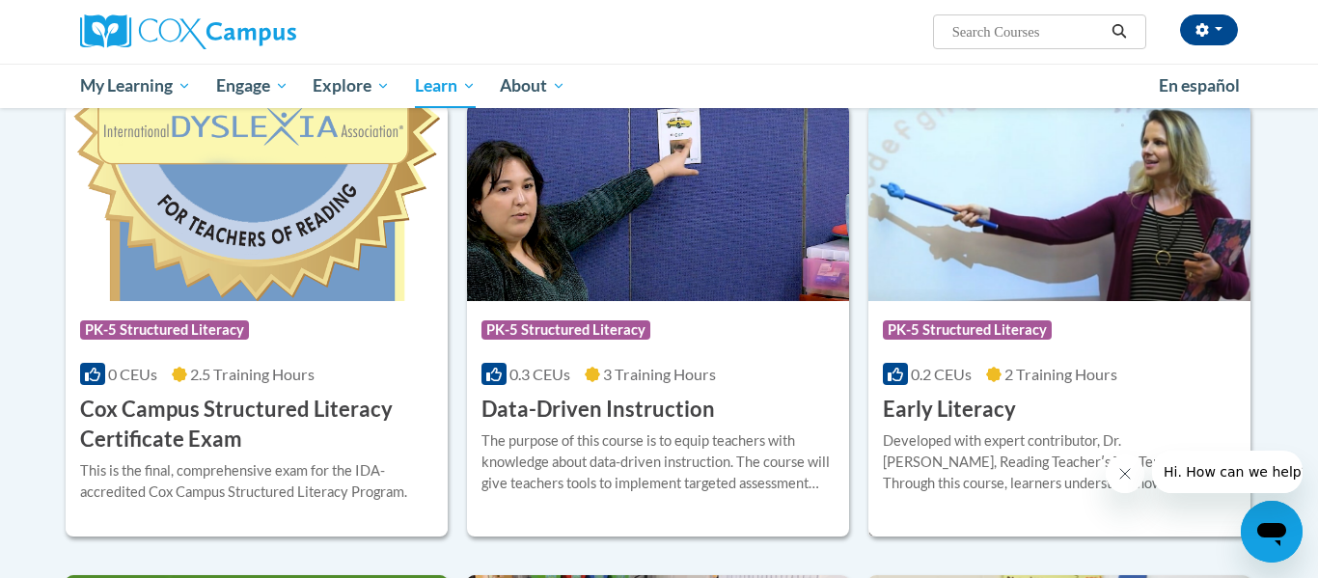
click at [1031, 192] on img at bounding box center [1059, 202] width 382 height 197
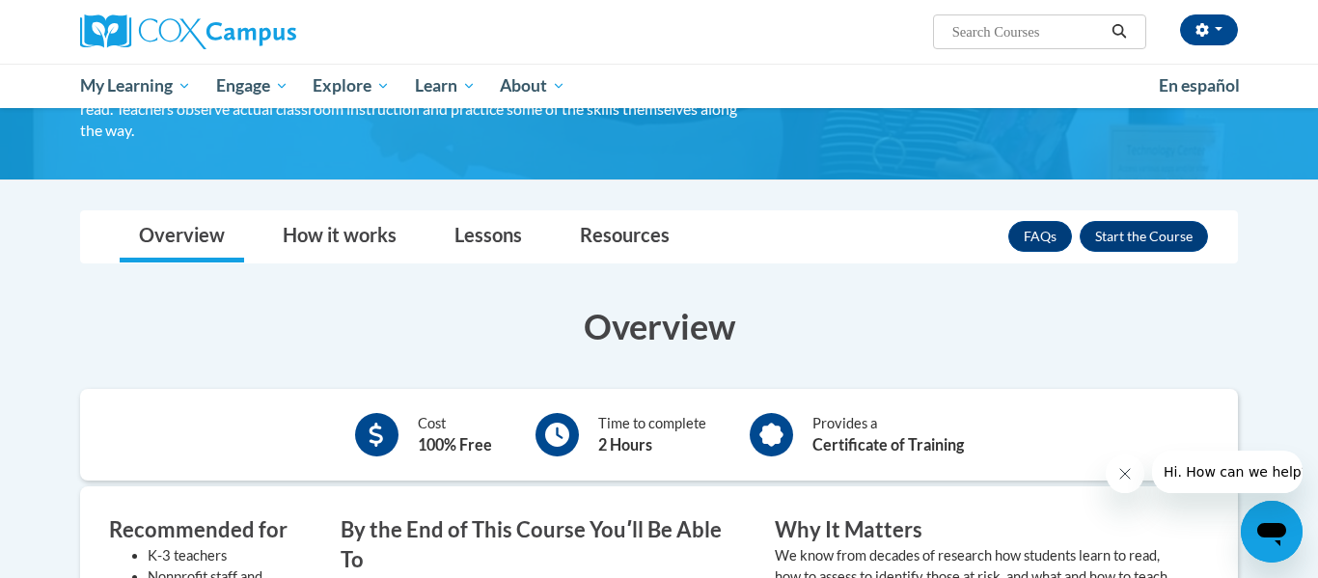
scroll to position [227, 0]
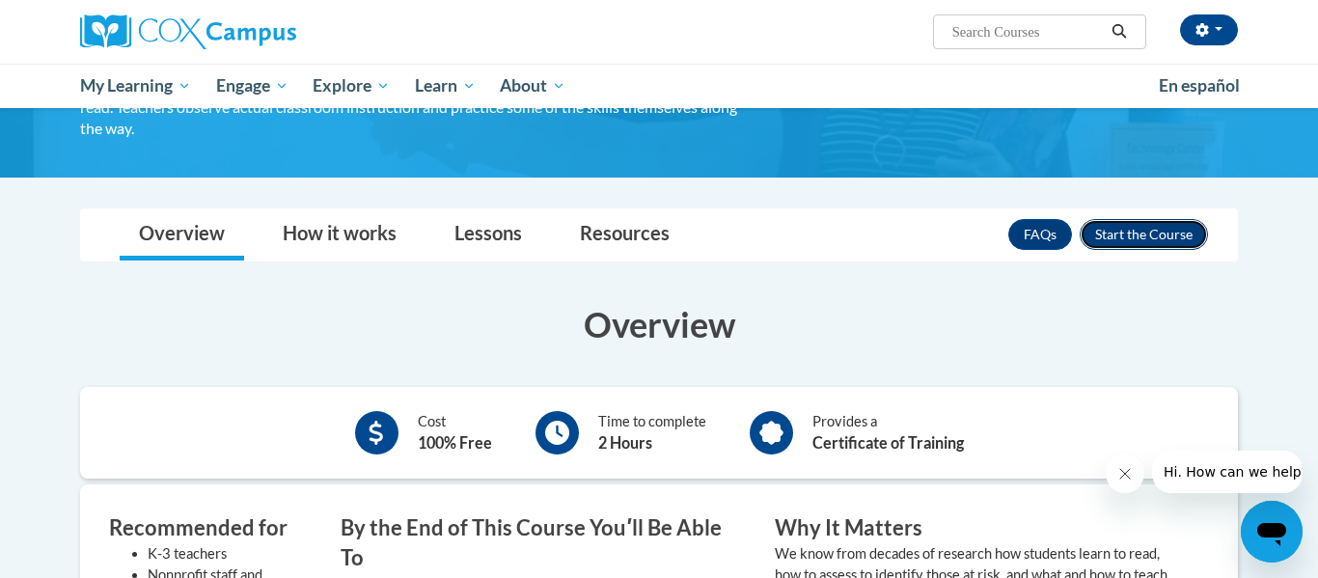
click at [1146, 237] on button "Enroll" at bounding box center [1144, 234] width 128 height 31
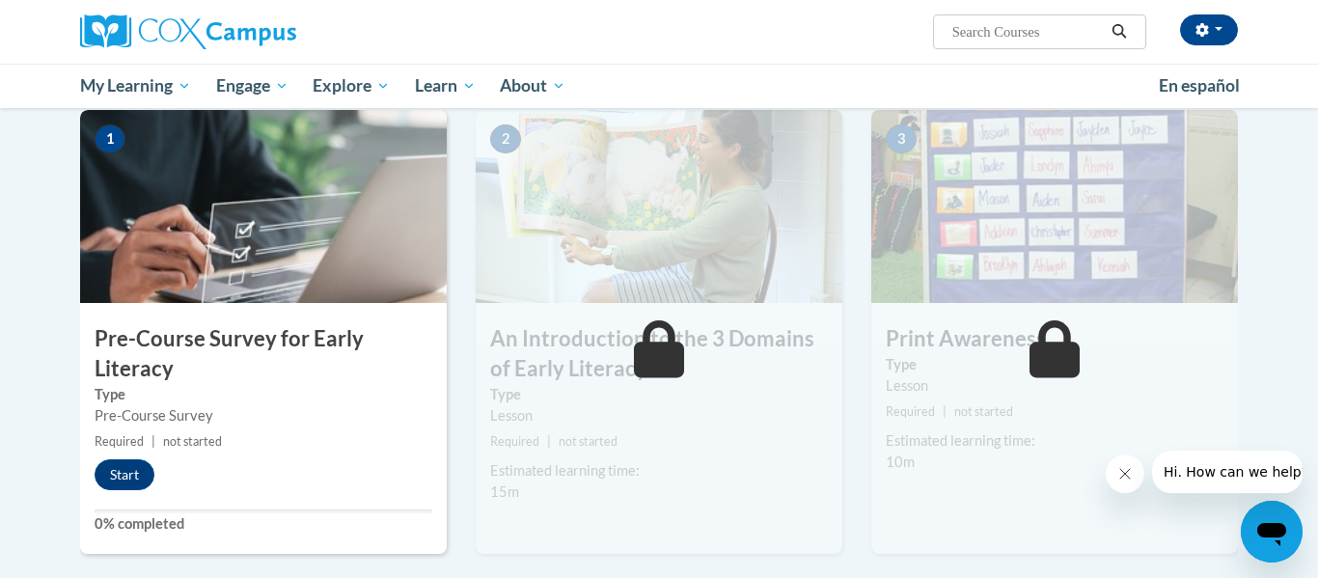
scroll to position [398, 0]
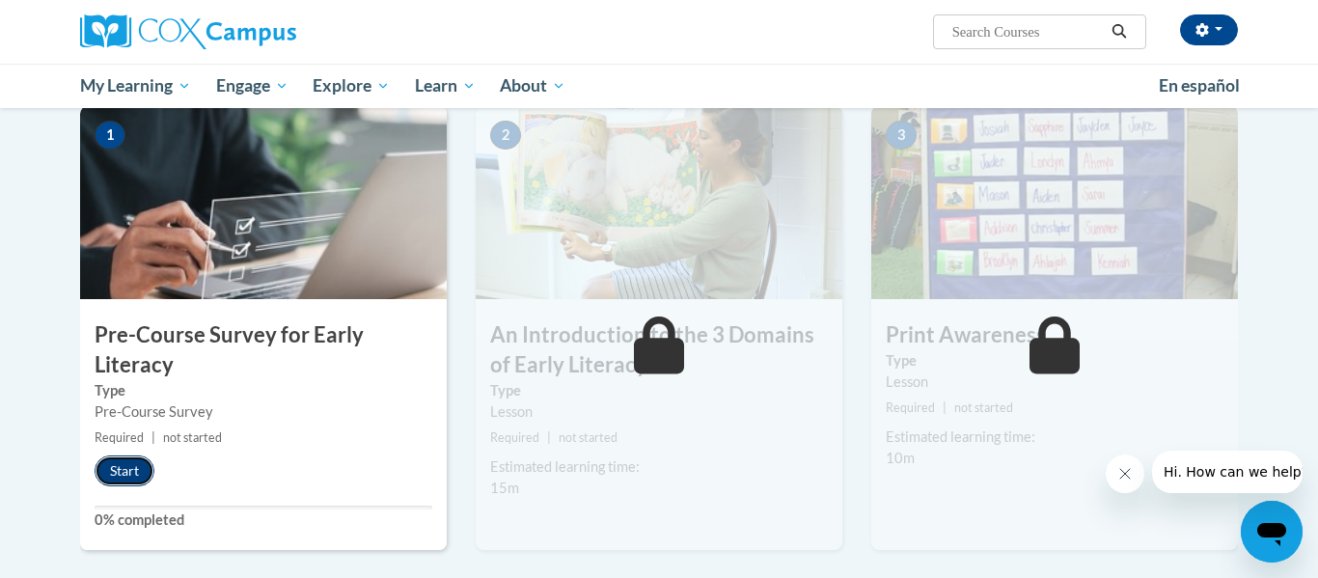
click at [124, 473] on button "Start" at bounding box center [125, 470] width 60 height 31
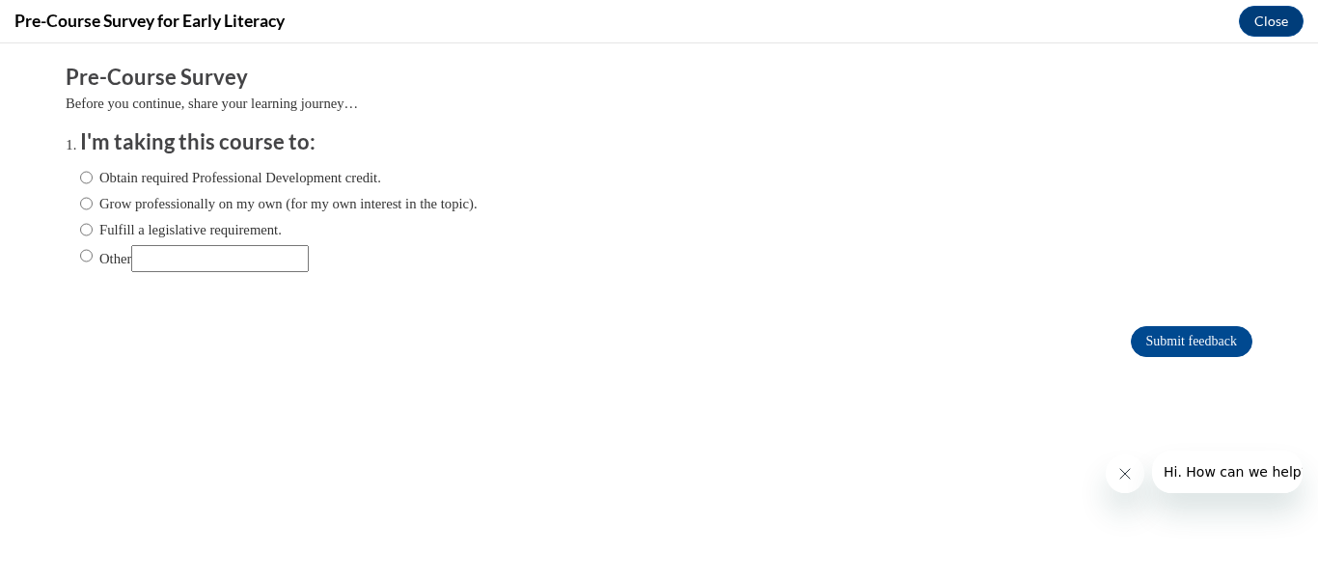
scroll to position [0, 0]
click at [82, 173] on input "Obtain required Professional Development credit." at bounding box center [86, 177] width 13 height 21
radio input "true"
click at [1213, 341] on input "Submit feedback" at bounding box center [1192, 341] width 122 height 31
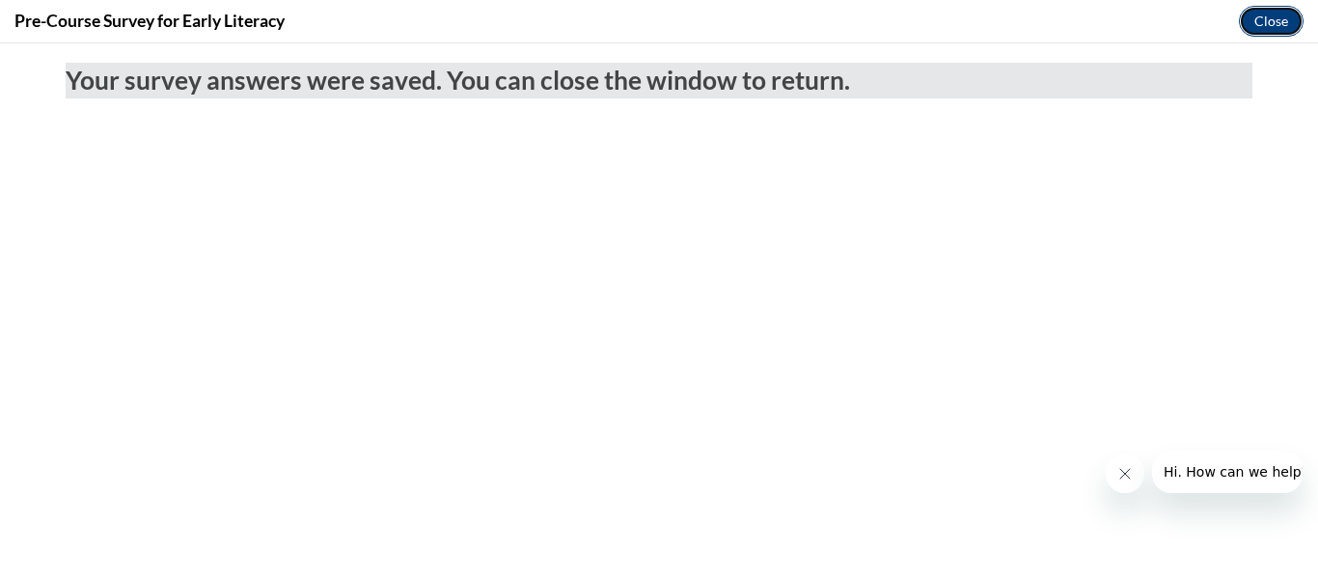
click at [1281, 26] on button "Close" at bounding box center [1271, 21] width 65 height 31
